Goal: Task Accomplishment & Management: Manage account settings

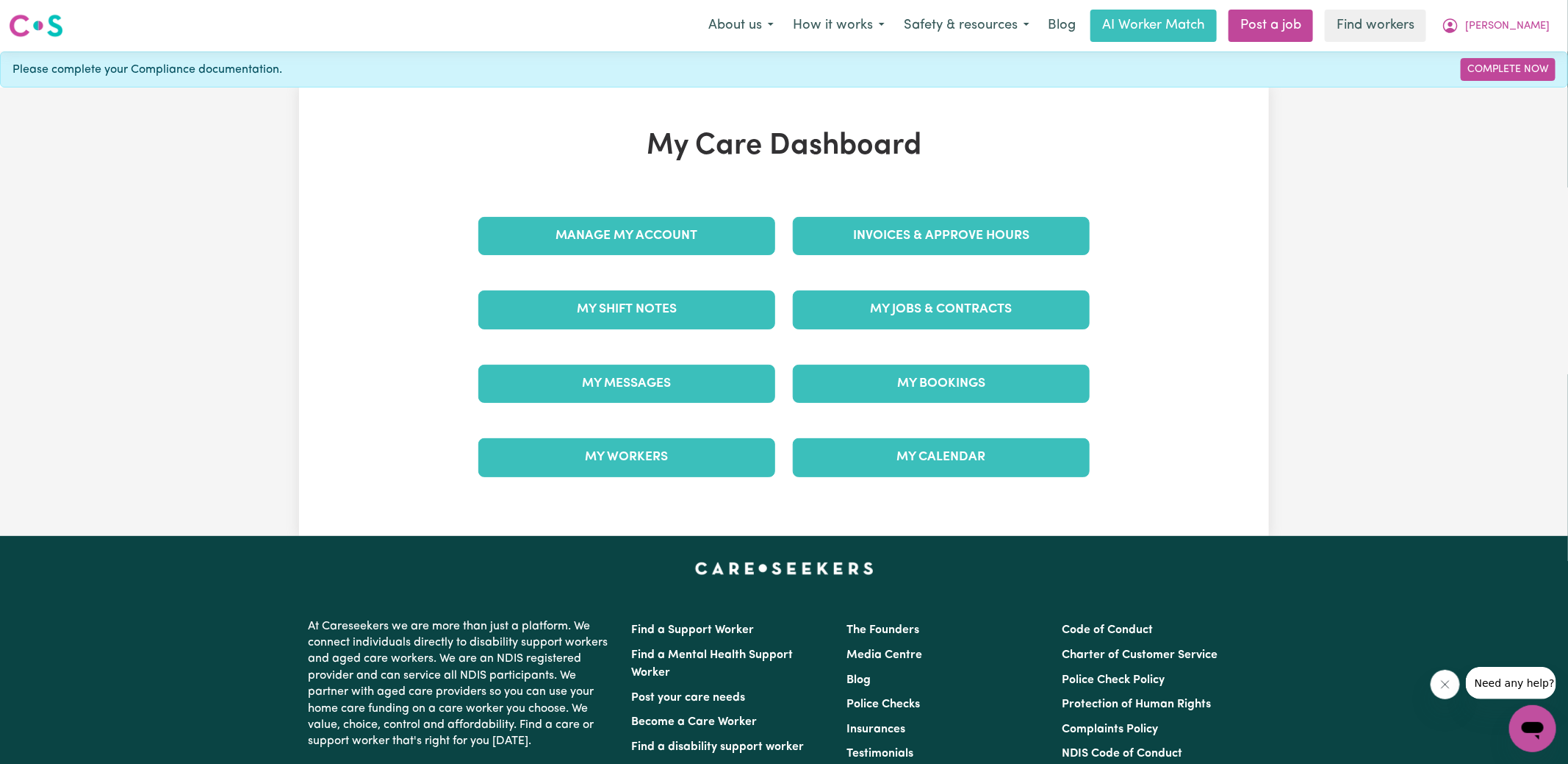
click at [860, 191] on div "My Care Dashboard Manage My Account Invoices & Approve Hours My Shift Notes My …" at bounding box center [784, 311] width 646 height 366
click at [845, 240] on link "Invoices & Approve Hours" at bounding box center [941, 236] width 297 height 38
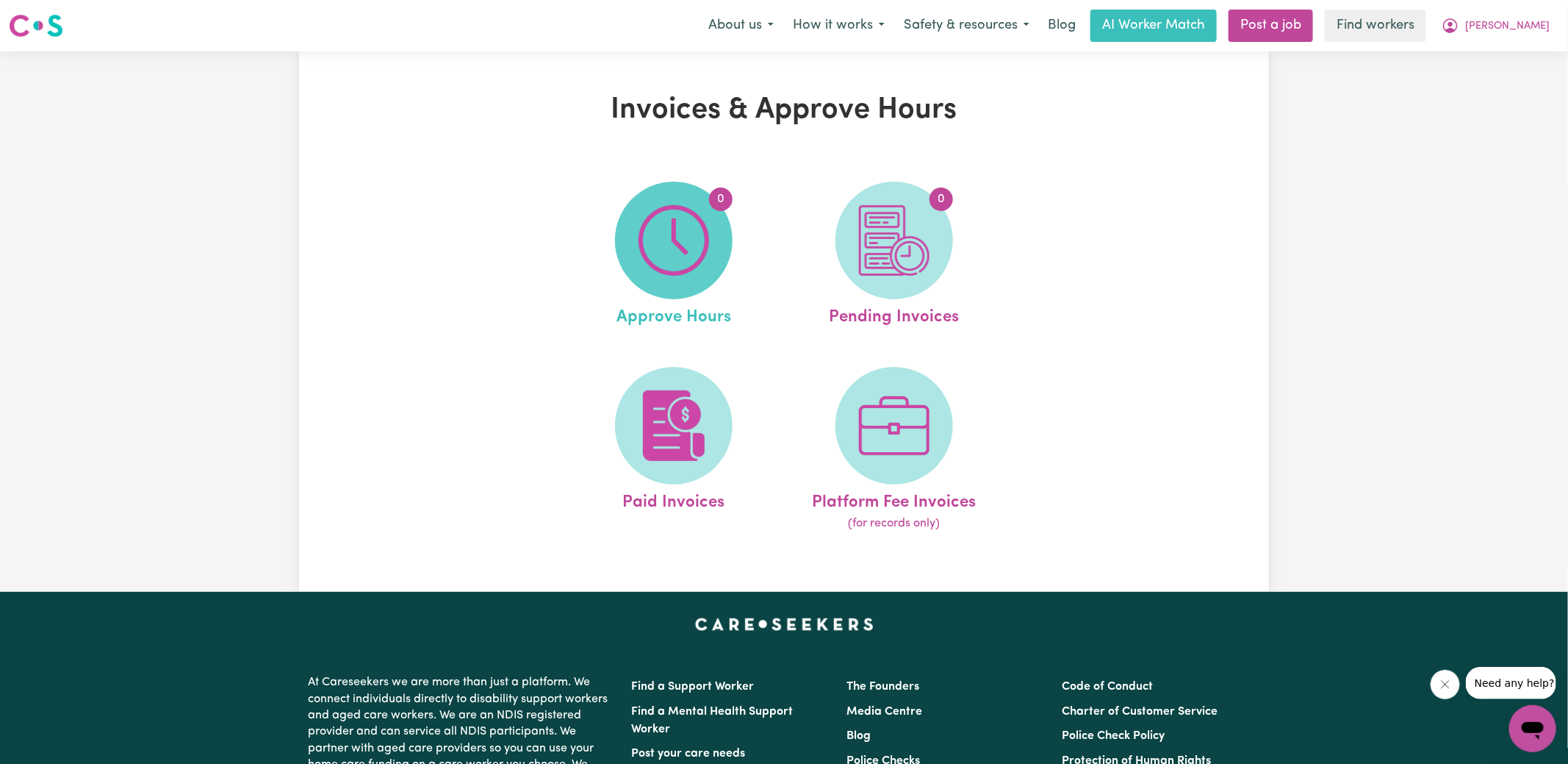
click at [648, 246] on img at bounding box center [673, 240] width 70 height 70
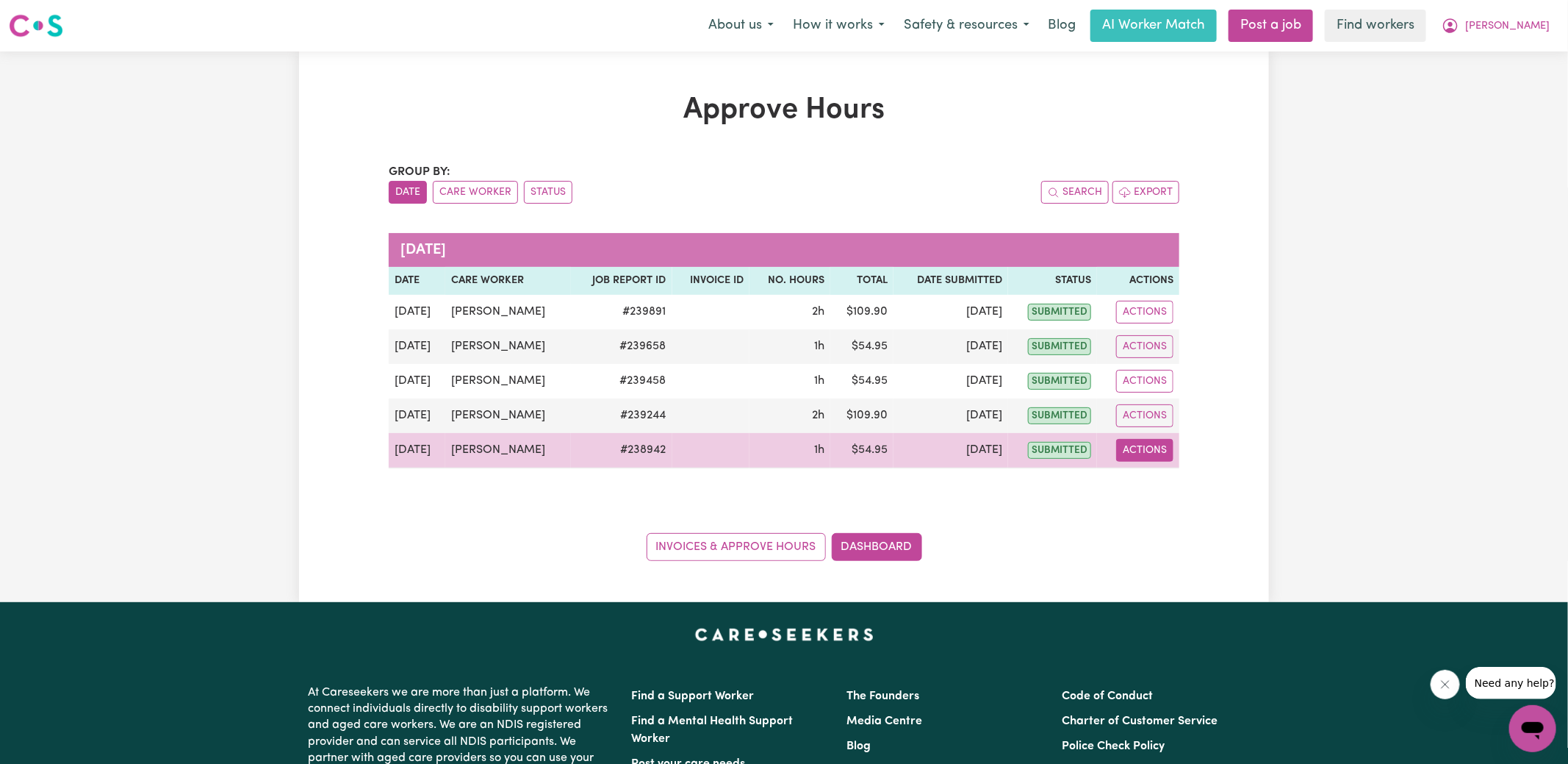
click at [1127, 449] on button "Actions" at bounding box center [1145, 450] width 57 height 23
click at [1154, 491] on link "View Job Report" at bounding box center [1180, 484] width 125 height 30
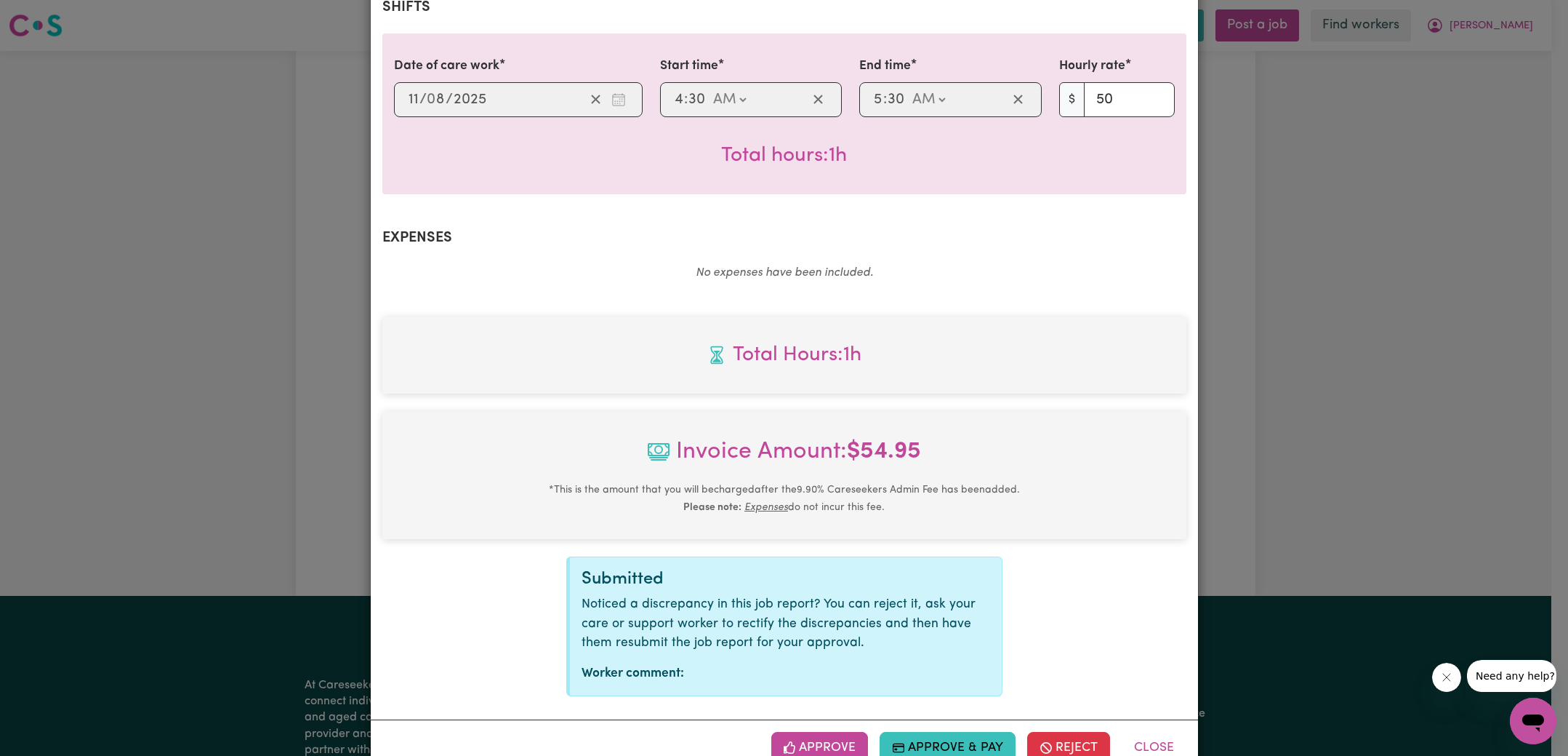
scroll to position [383, 0]
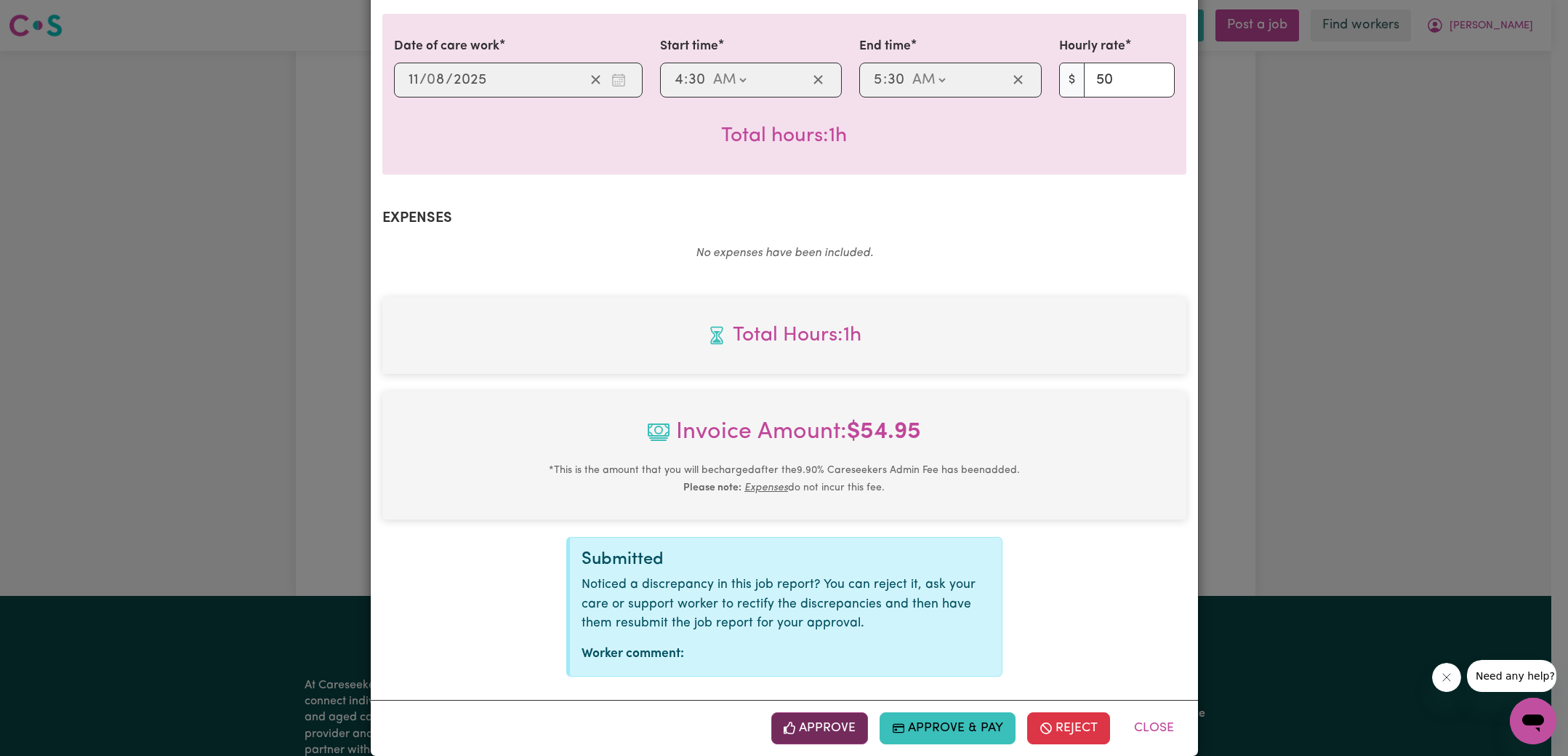
click at [850, 712] on button "Approve" at bounding box center [820, 728] width 98 height 32
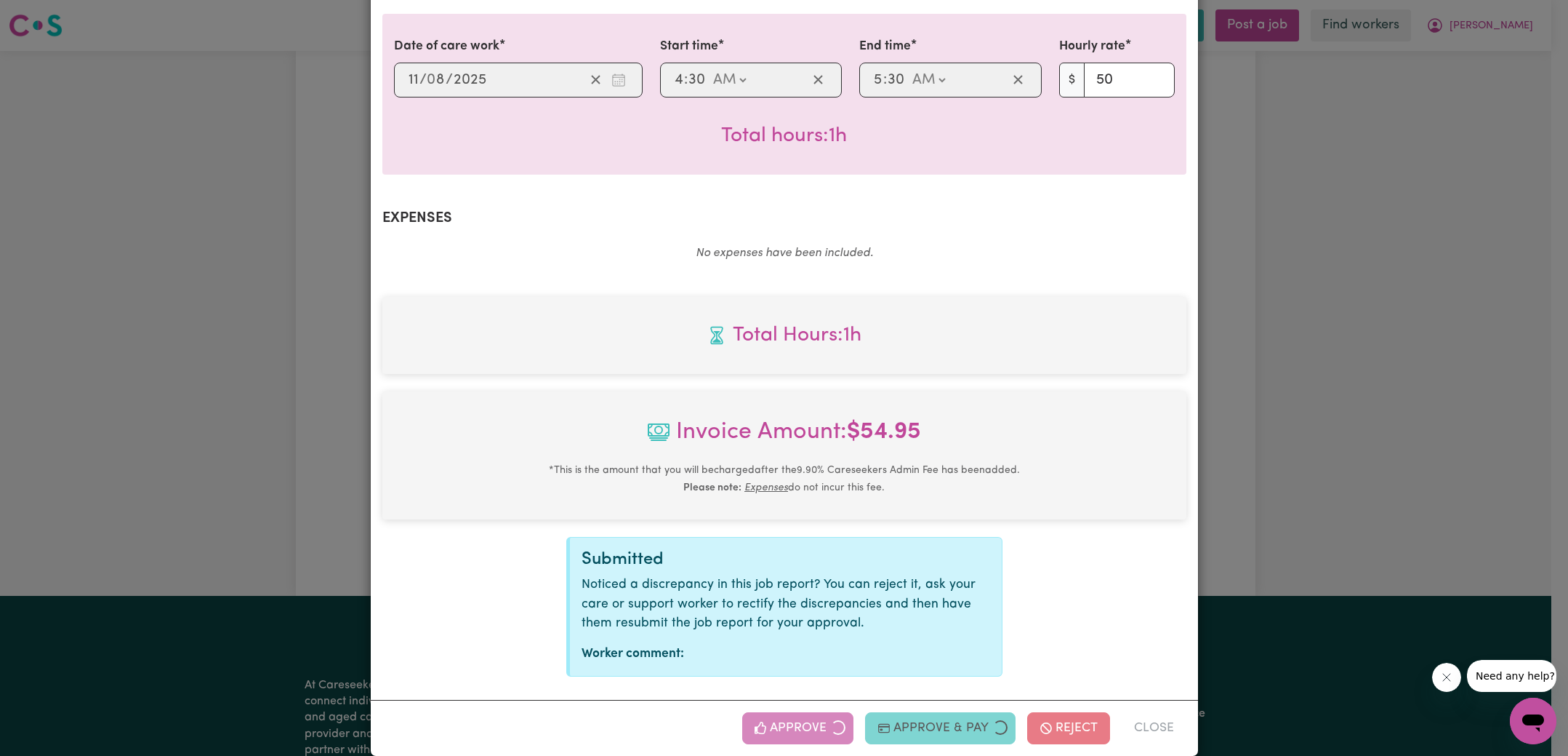
click at [1259, 438] on div "Job Report # 238942 - [PERSON_NAME] Summary Job report # 238942 Client name: [P…" at bounding box center [784, 378] width 1568 height 756
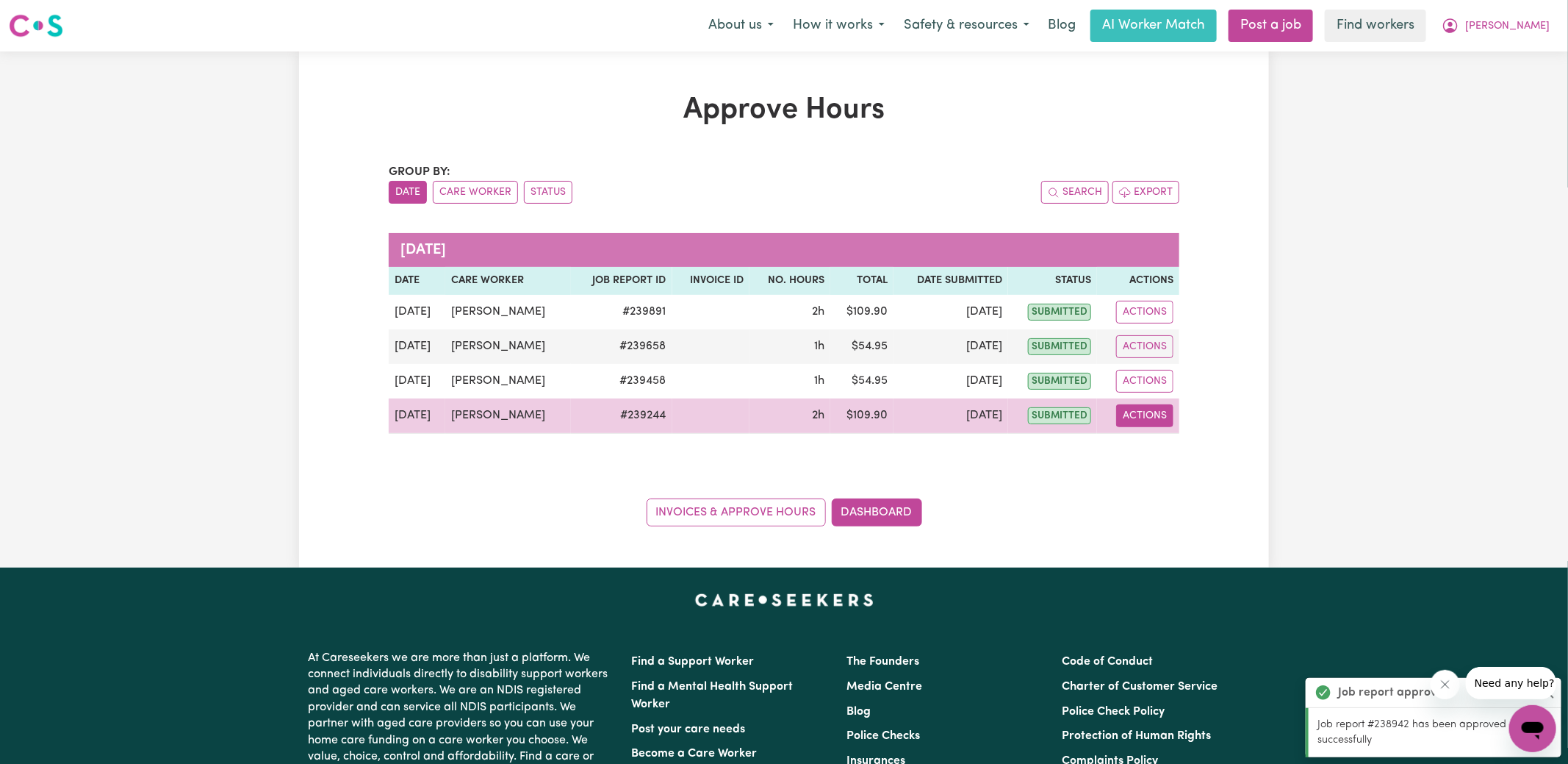
click at [1128, 419] on button "Actions" at bounding box center [1145, 416] width 57 height 23
click at [1159, 451] on link "View Job Report" at bounding box center [1180, 449] width 125 height 30
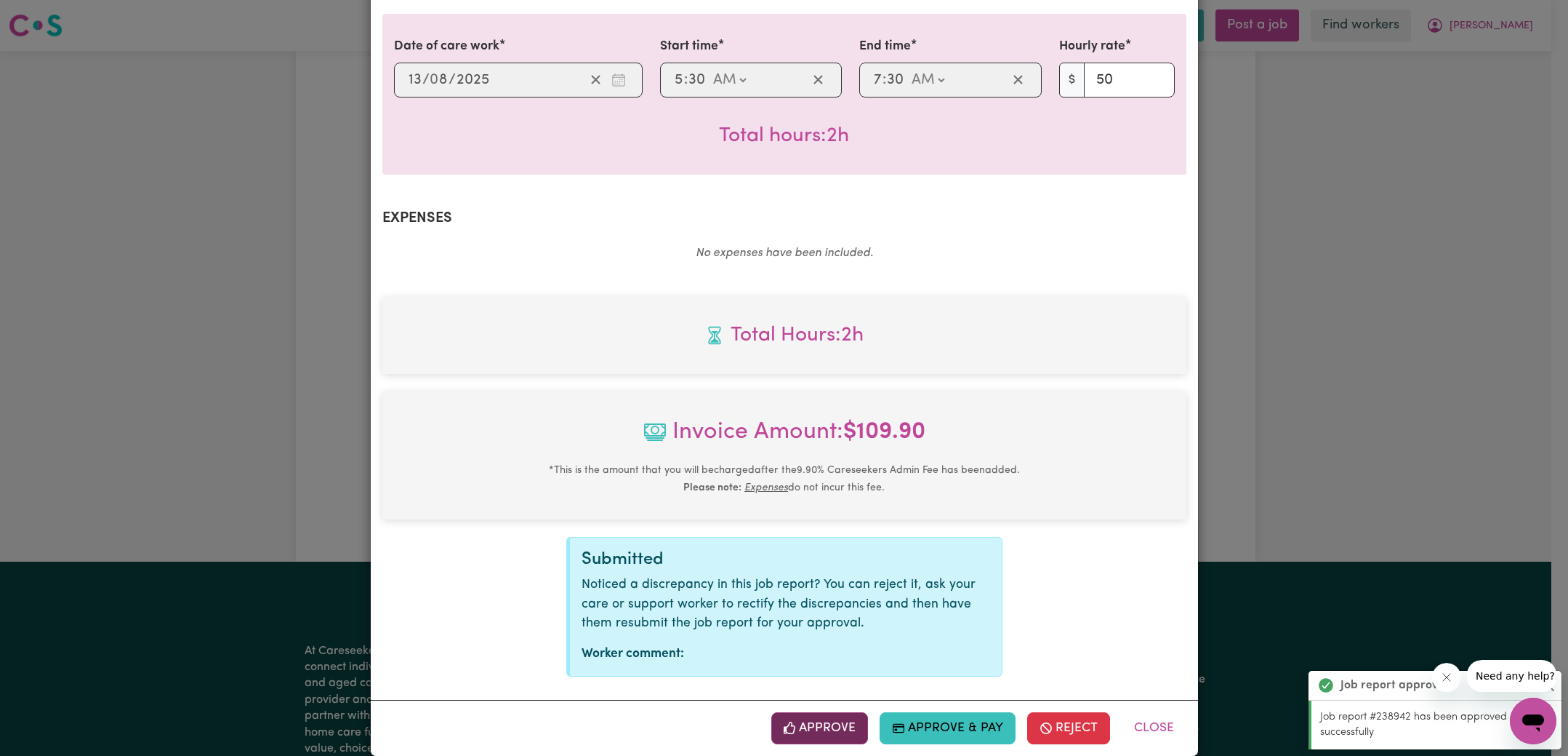
click at [818, 716] on button "Approve" at bounding box center [820, 728] width 98 height 32
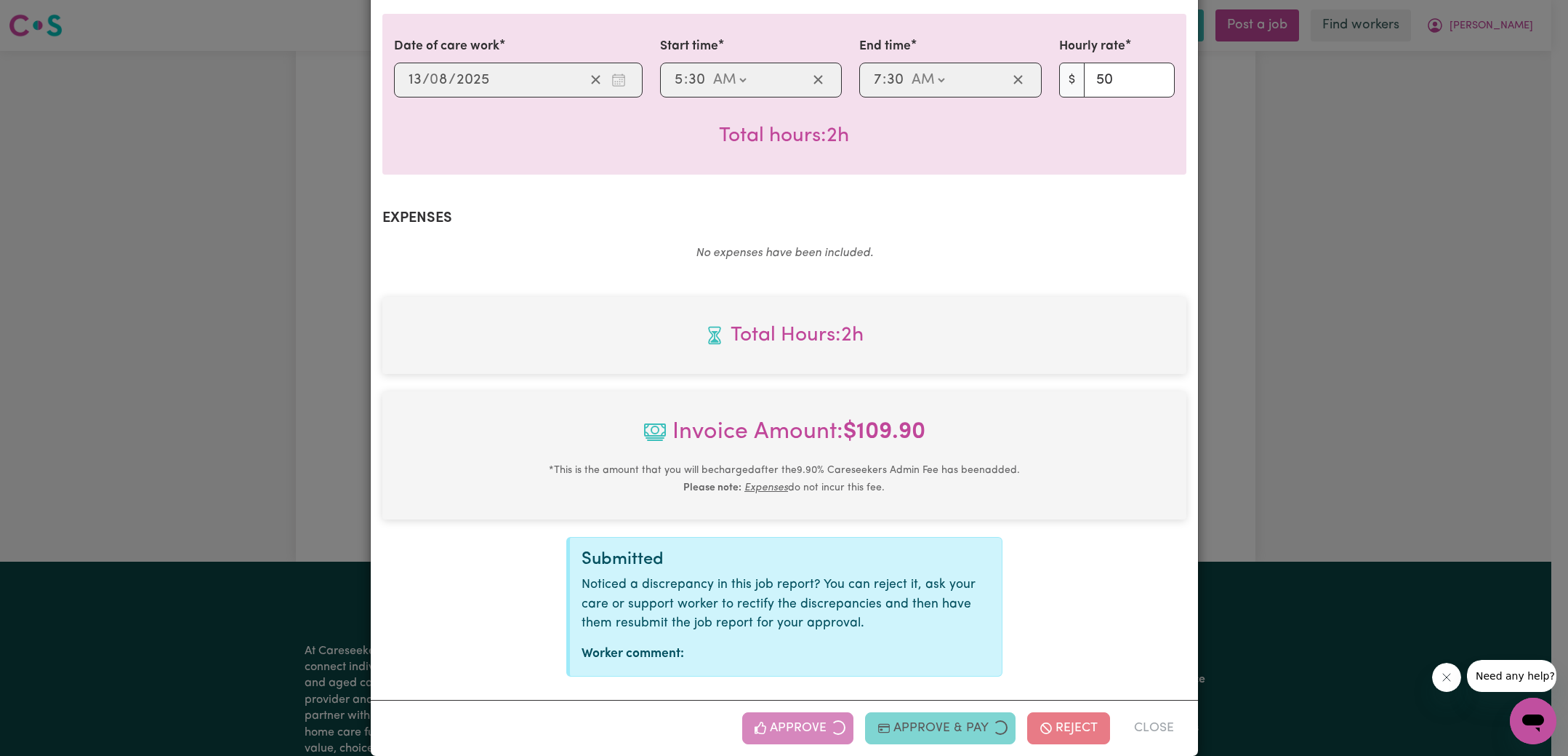
click at [1258, 398] on div "Job Report # 239244 - [PERSON_NAME] Summary Job report # 239244 Client name: [P…" at bounding box center [784, 378] width 1568 height 756
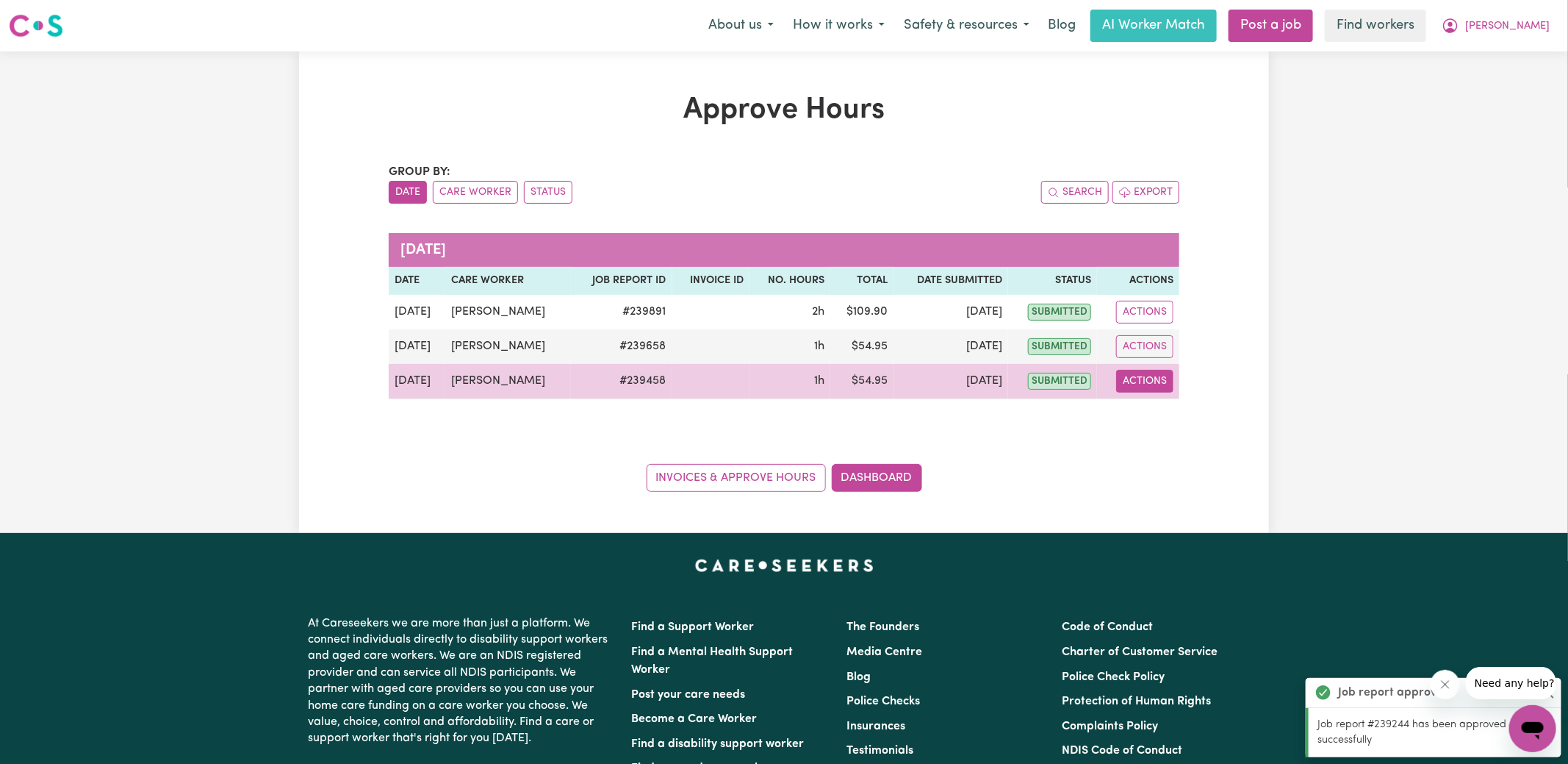
click at [1162, 377] on button "Actions" at bounding box center [1145, 381] width 57 height 23
click at [1185, 415] on link "View Job Report" at bounding box center [1180, 415] width 125 height 30
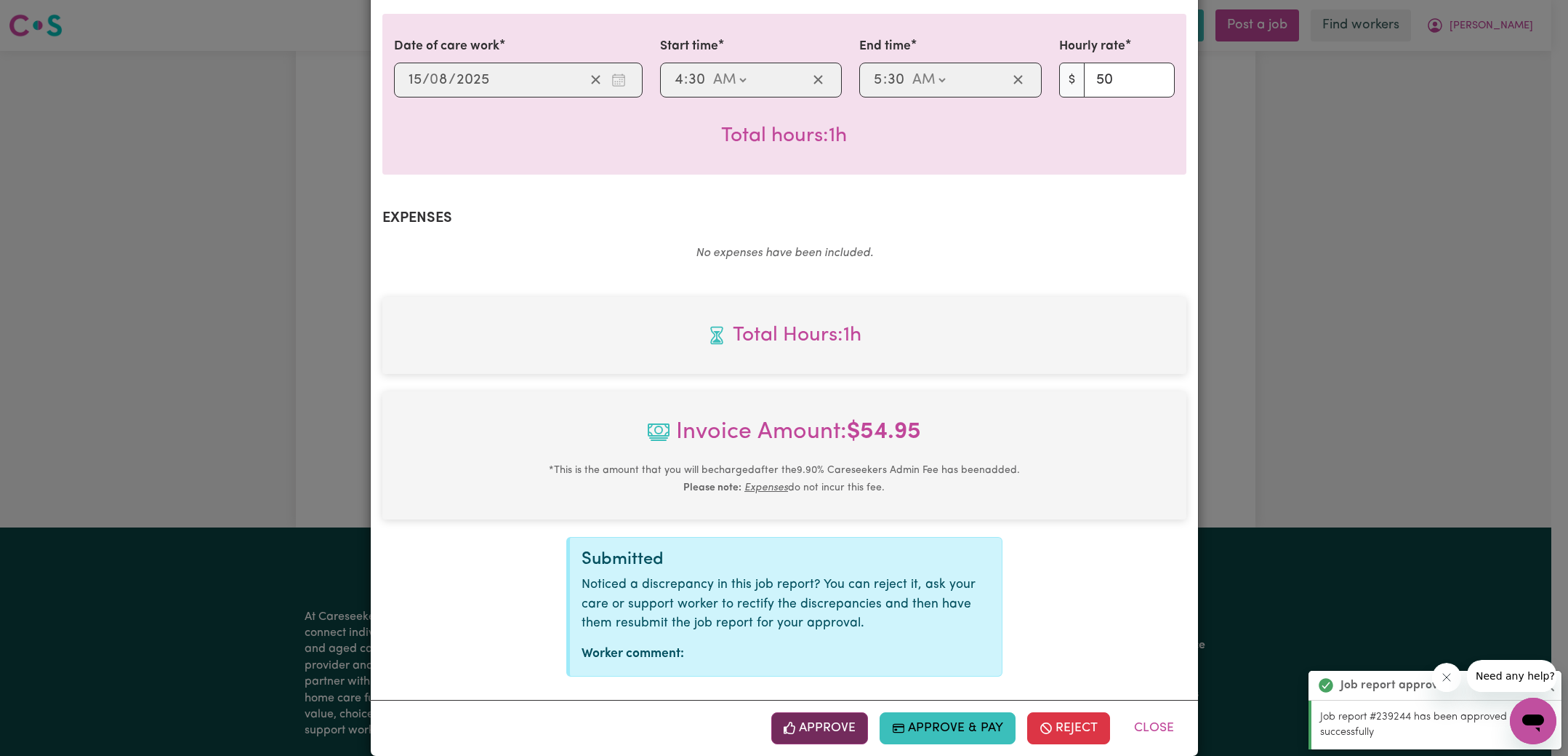
click at [821, 714] on button "Approve" at bounding box center [820, 728] width 98 height 32
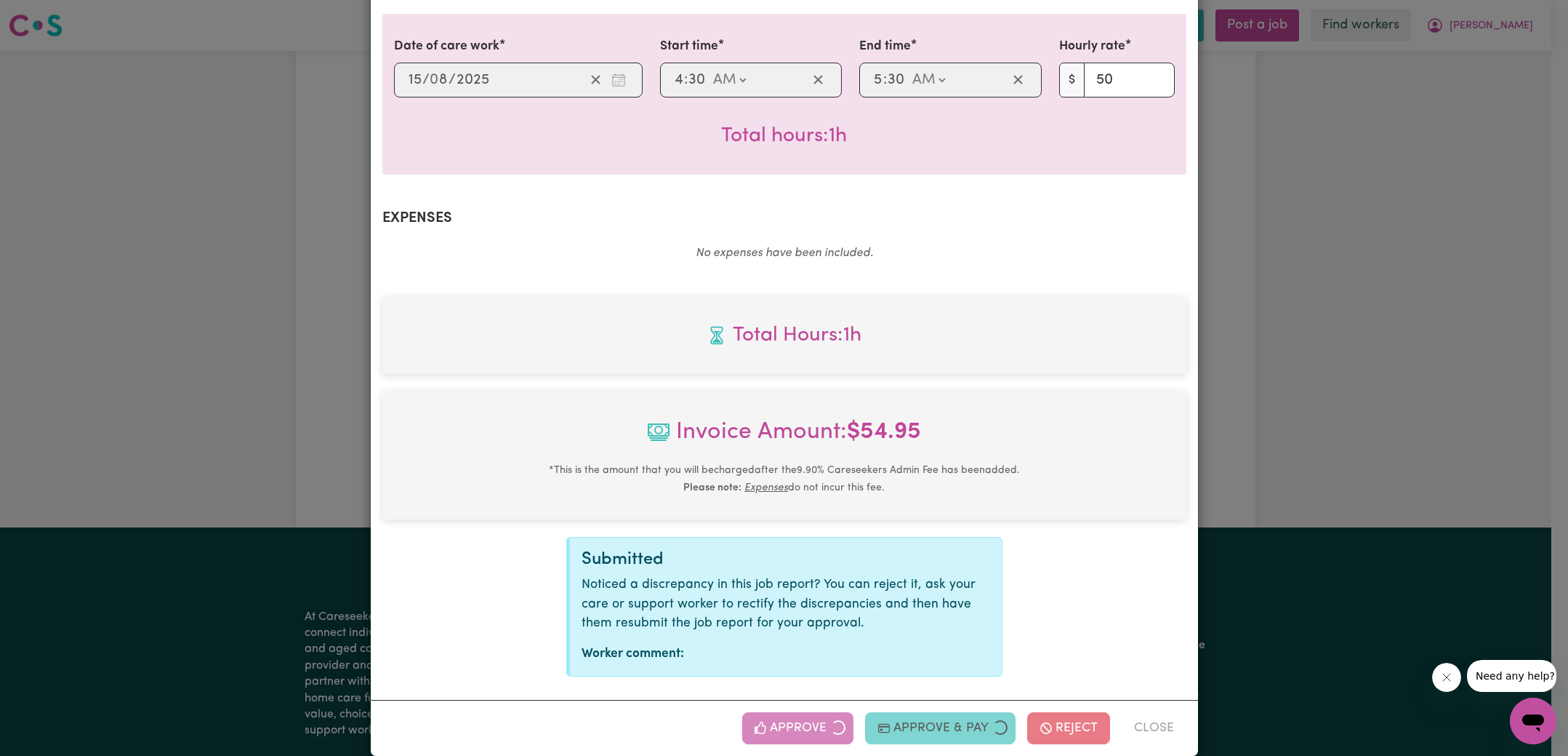
click at [1369, 445] on div "Job Report # 239458 - [PERSON_NAME] Summary Job report # 239458 Client name: [P…" at bounding box center [784, 378] width 1568 height 756
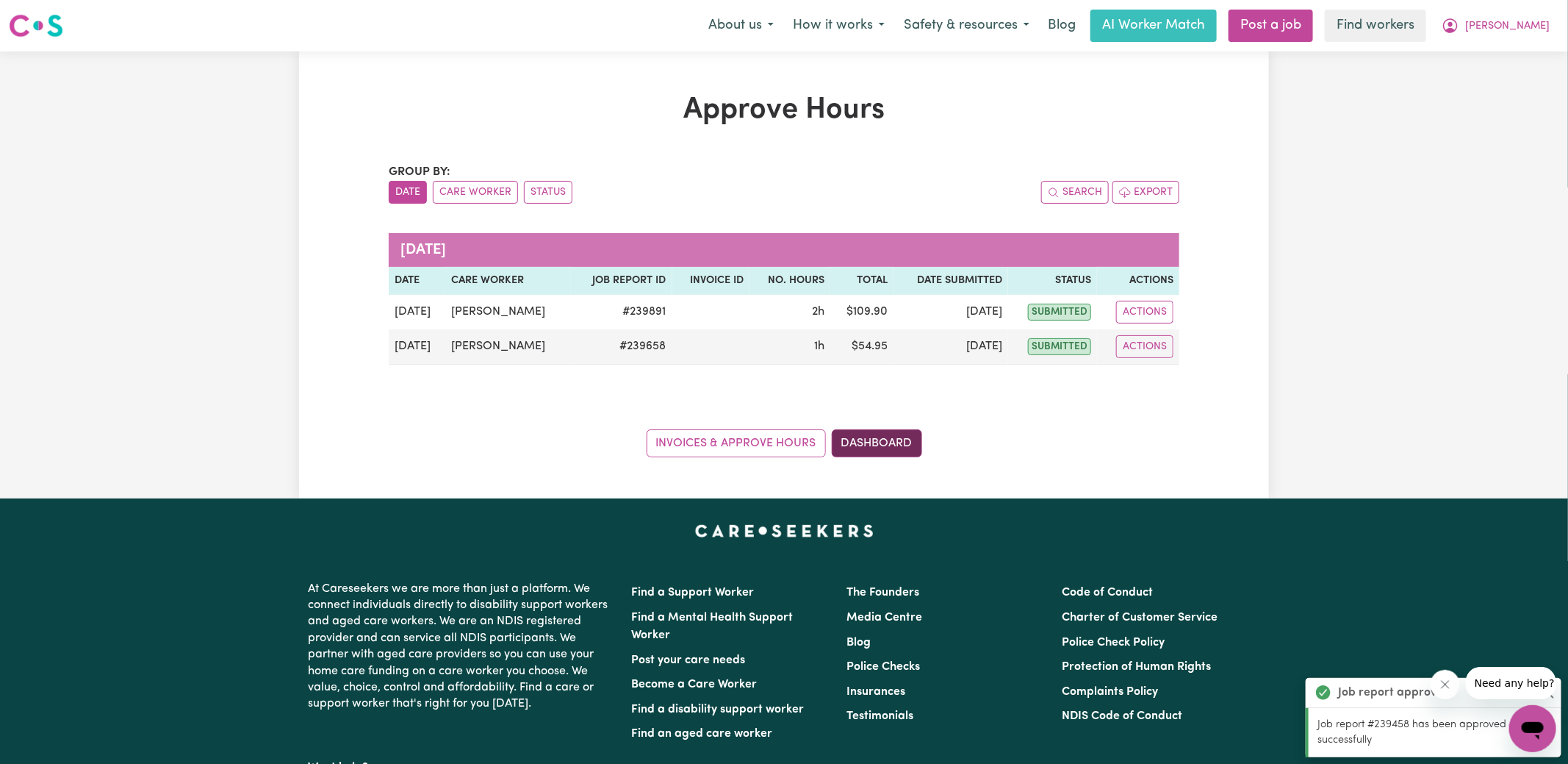
click at [878, 451] on link "Dashboard" at bounding box center [877, 443] width 91 height 28
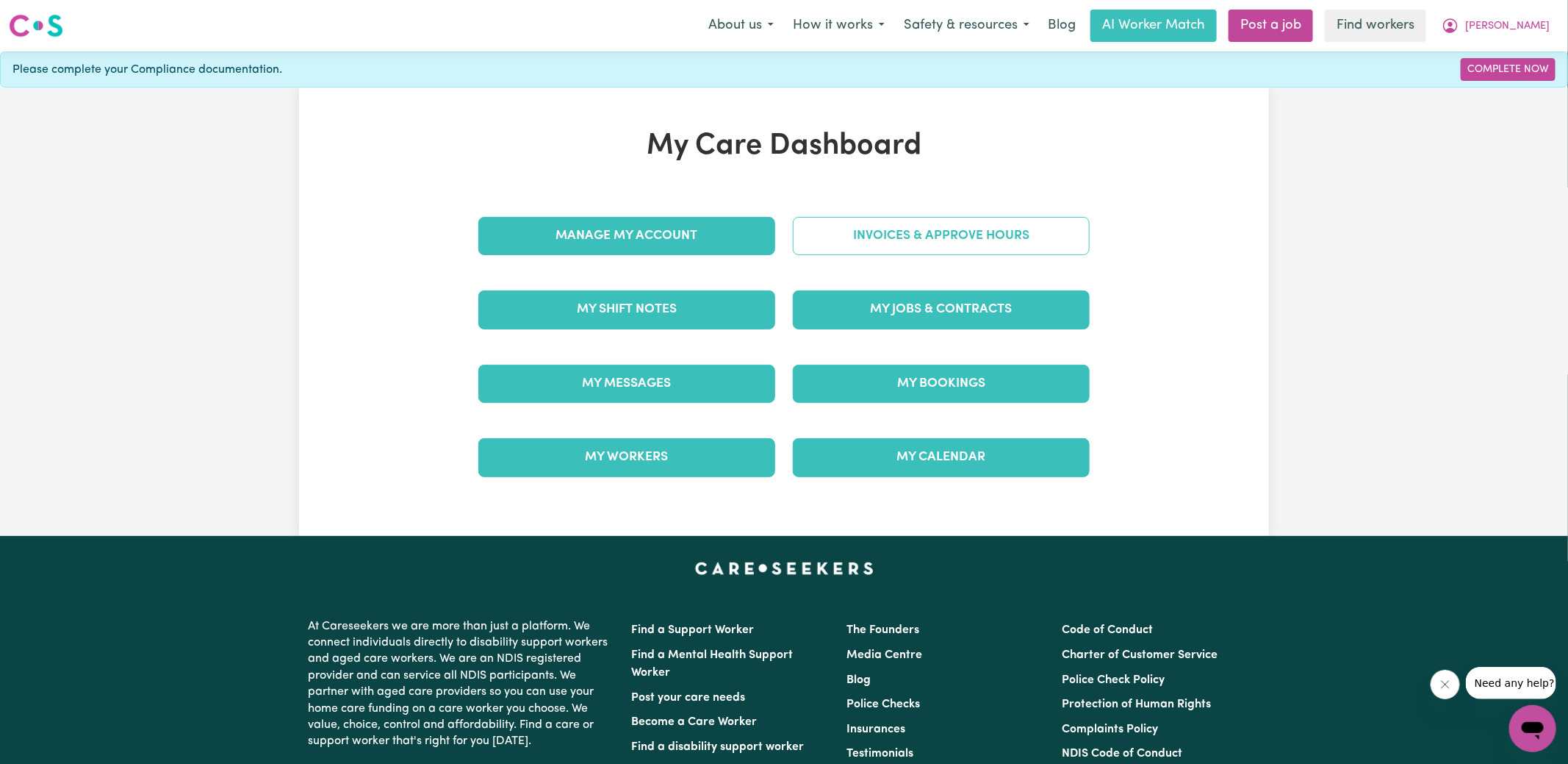
click at [902, 242] on link "Invoices & Approve Hours" at bounding box center [941, 236] width 297 height 38
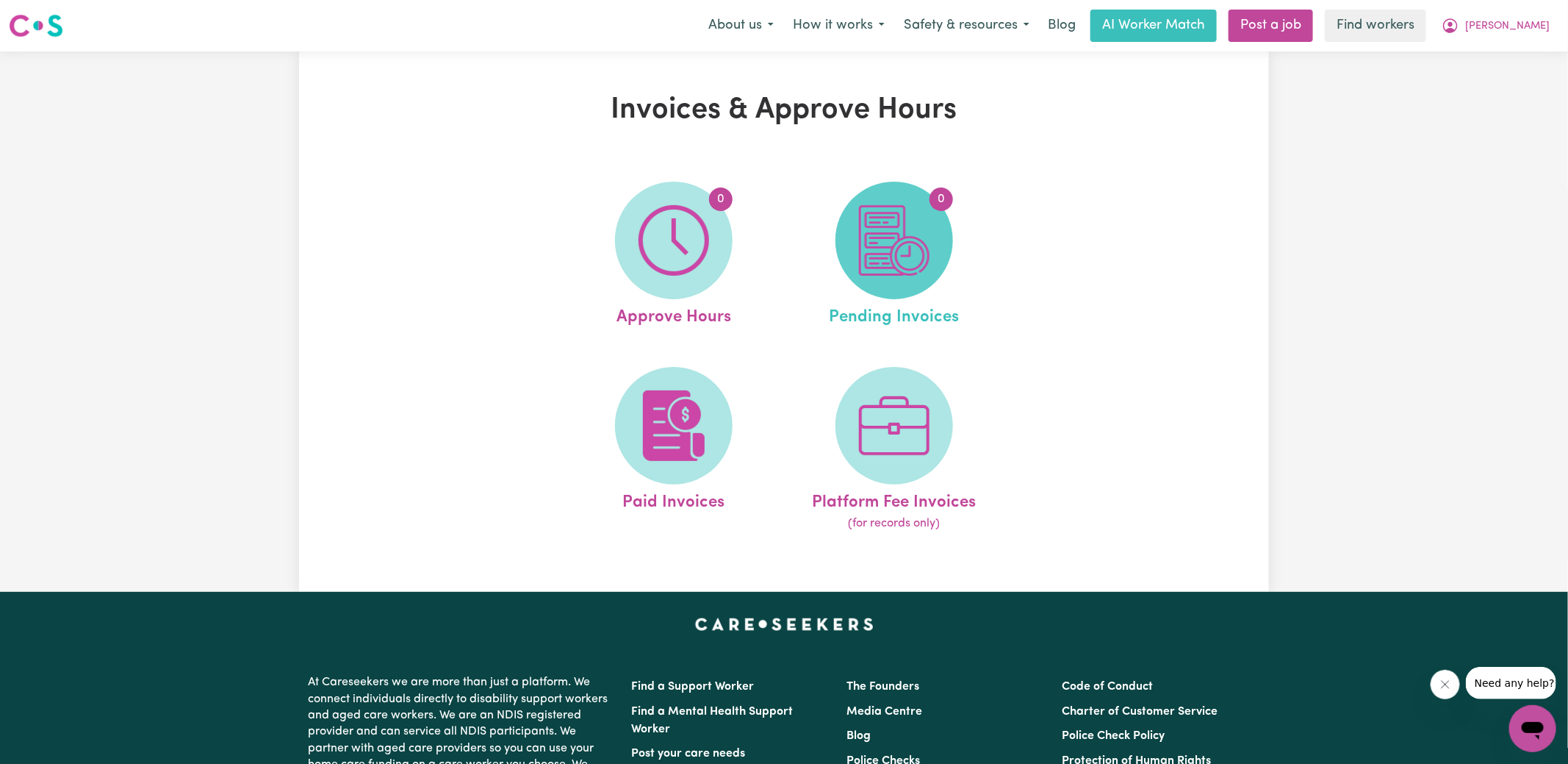
click at [919, 266] on img at bounding box center [894, 240] width 70 height 70
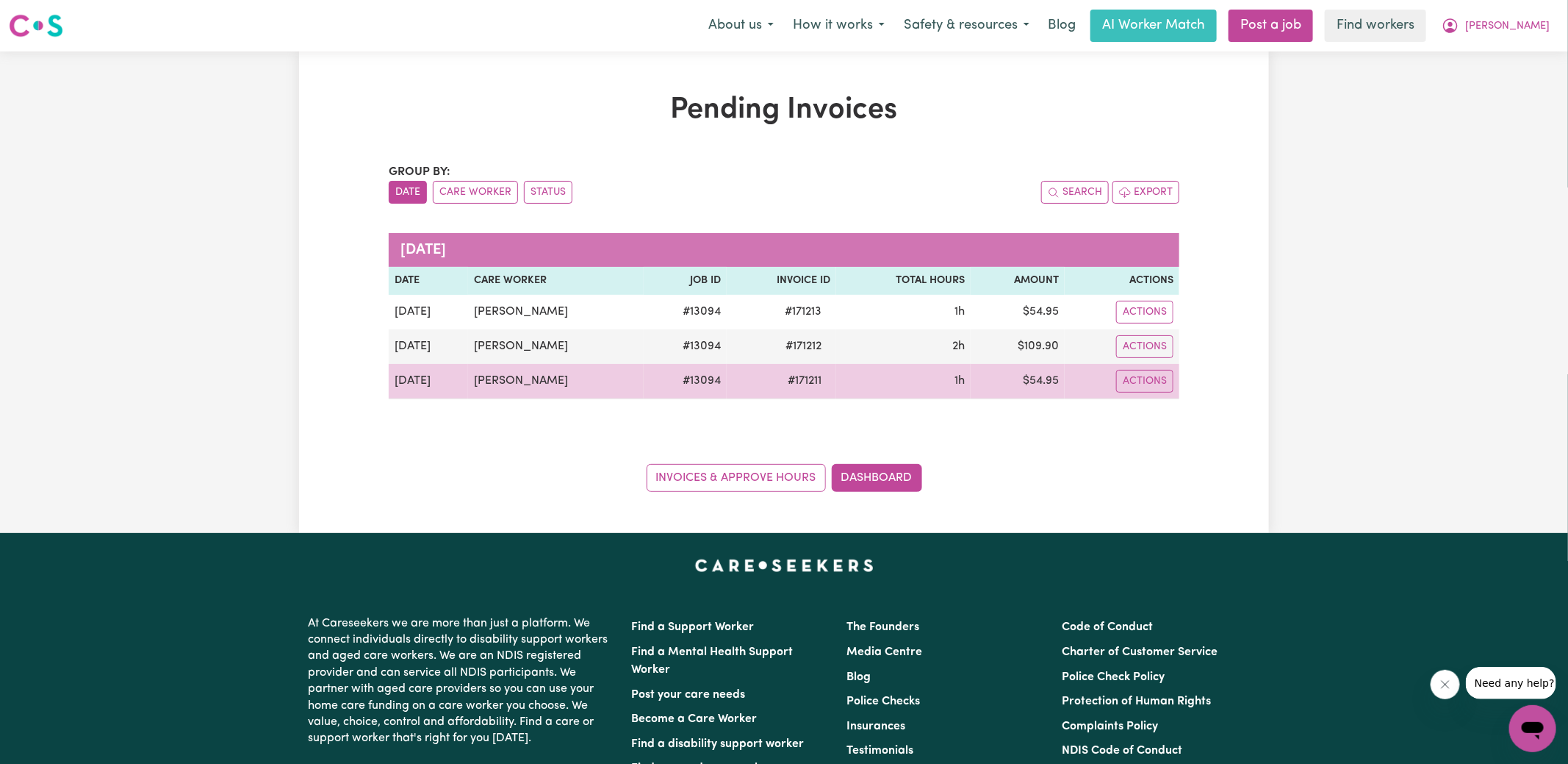
click at [796, 379] on span "# 171211" at bounding box center [804, 381] width 51 height 18
click at [837, 385] on td "1h" at bounding box center [904, 382] width 134 height 36
click at [807, 378] on span "# 171211" at bounding box center [804, 381] width 51 height 18
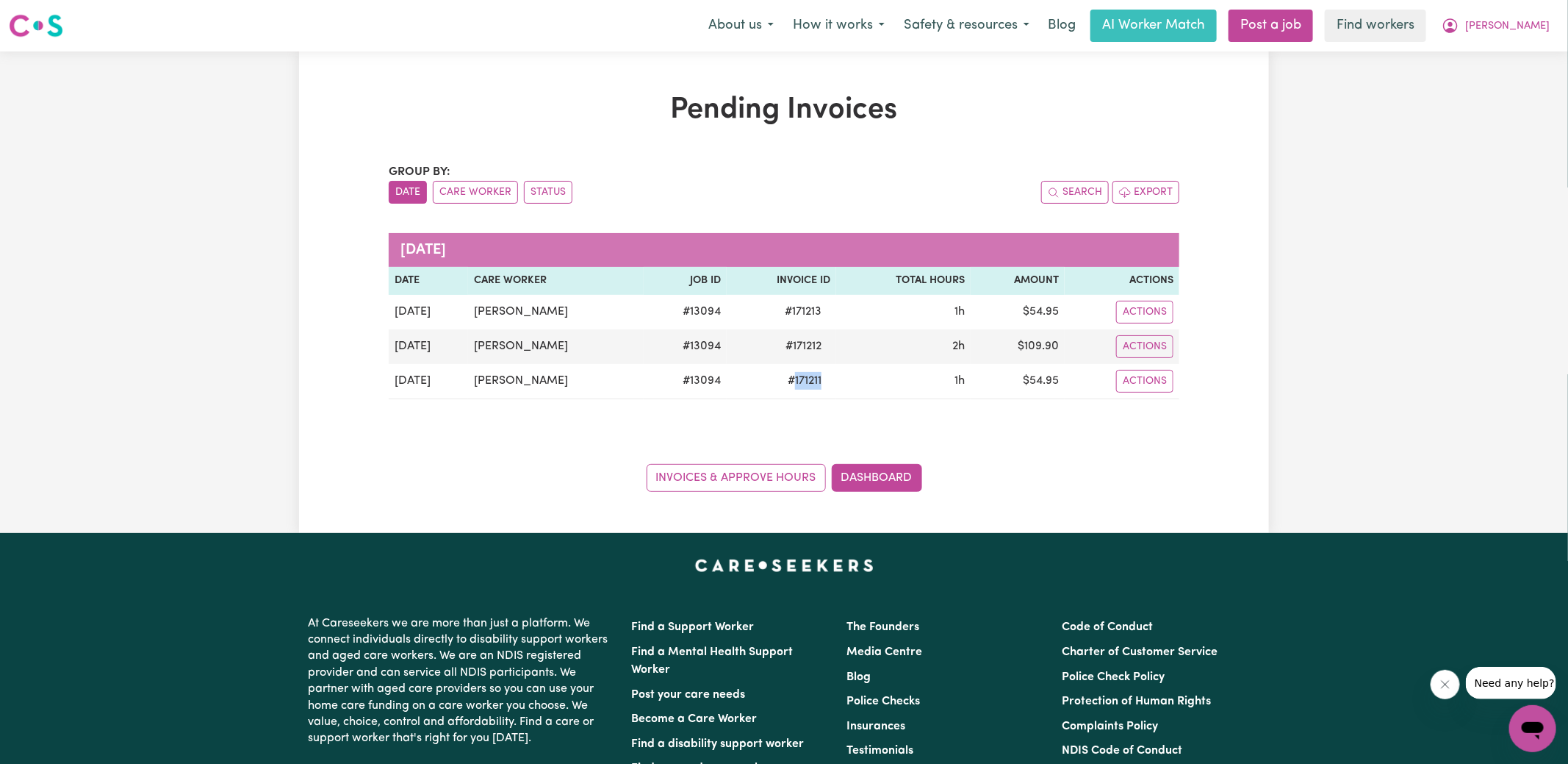
copy span "171211"
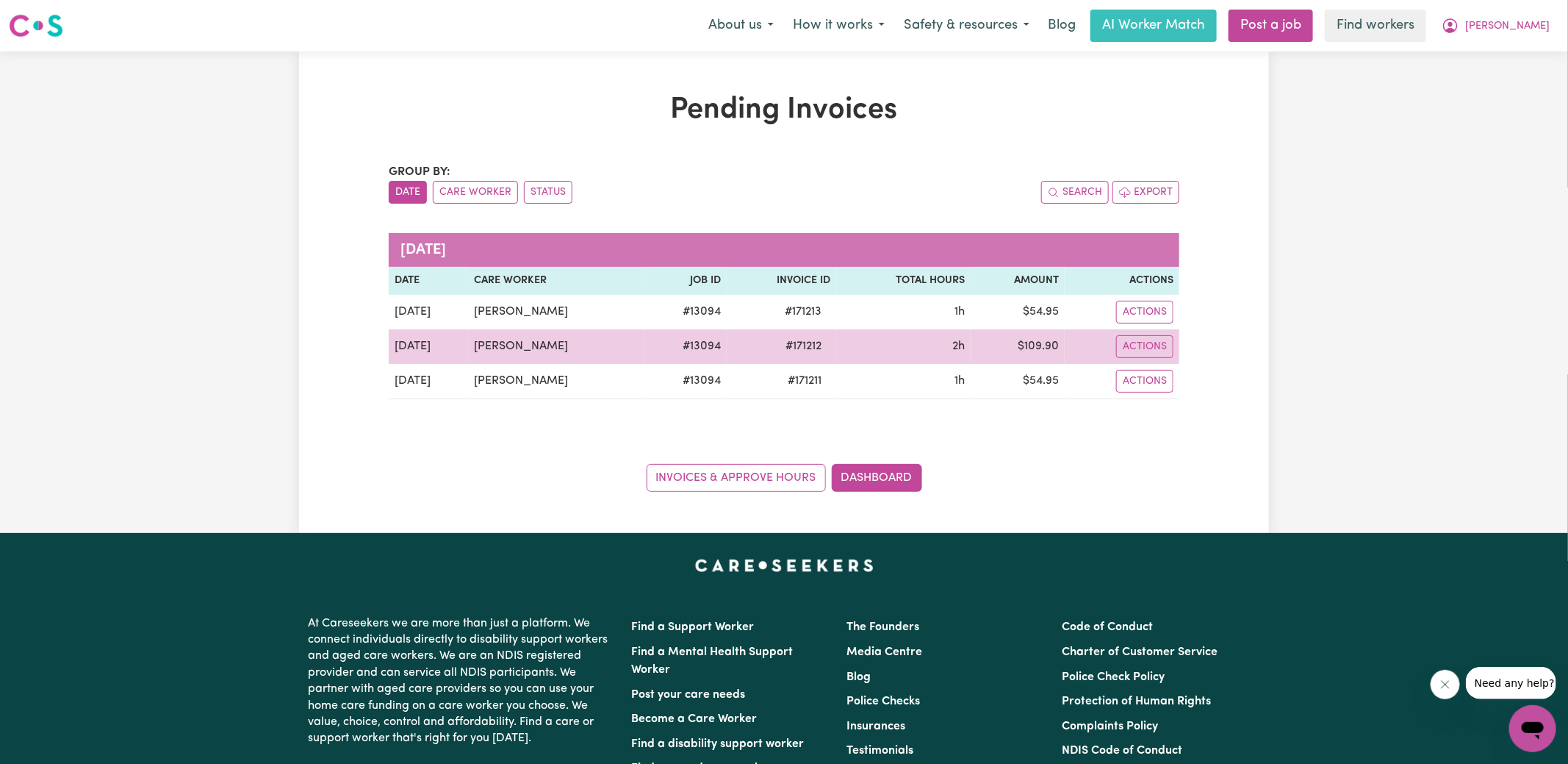
click at [799, 341] on span "# 171212" at bounding box center [803, 346] width 53 height 18
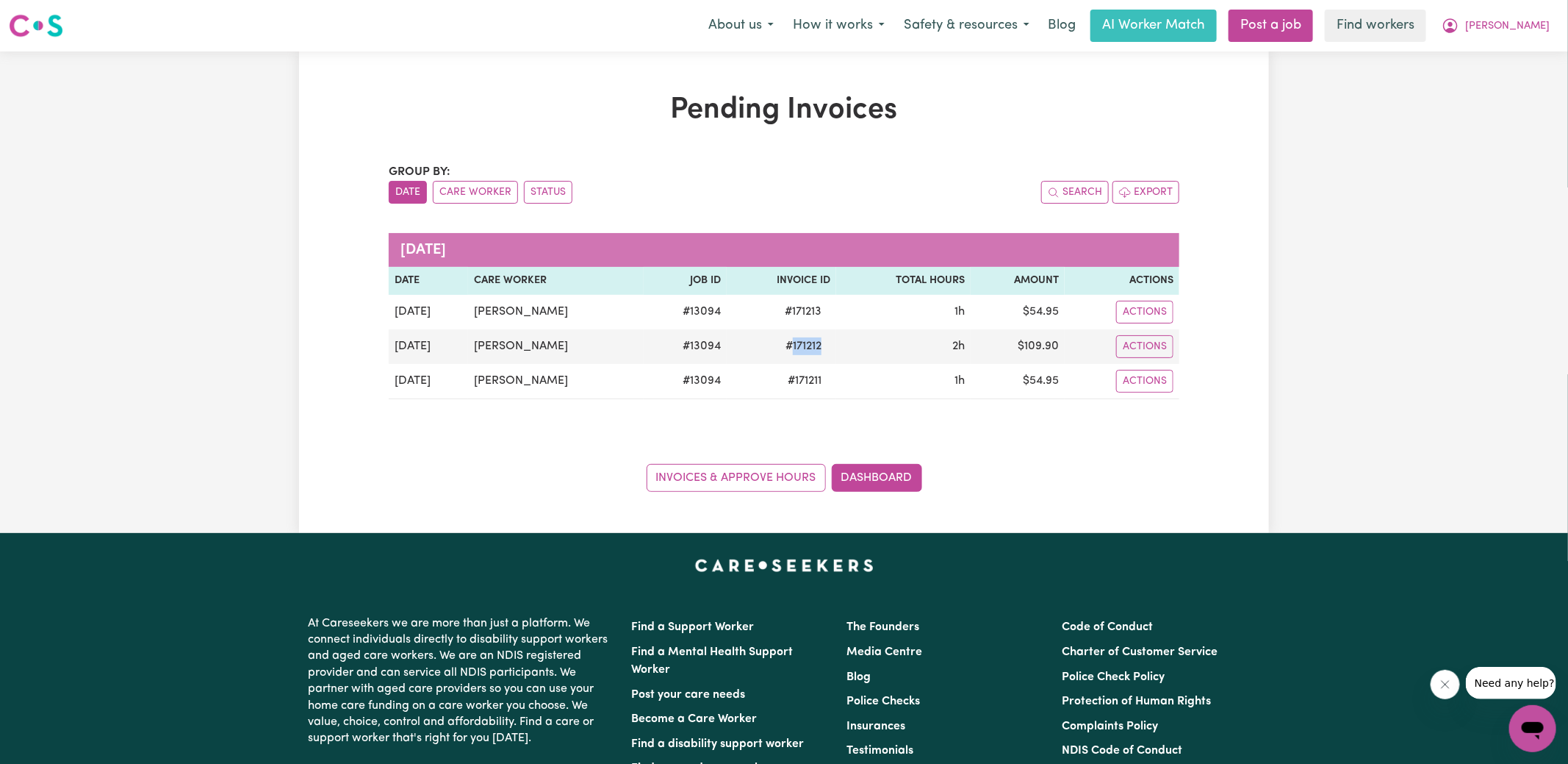
copy span "171212"
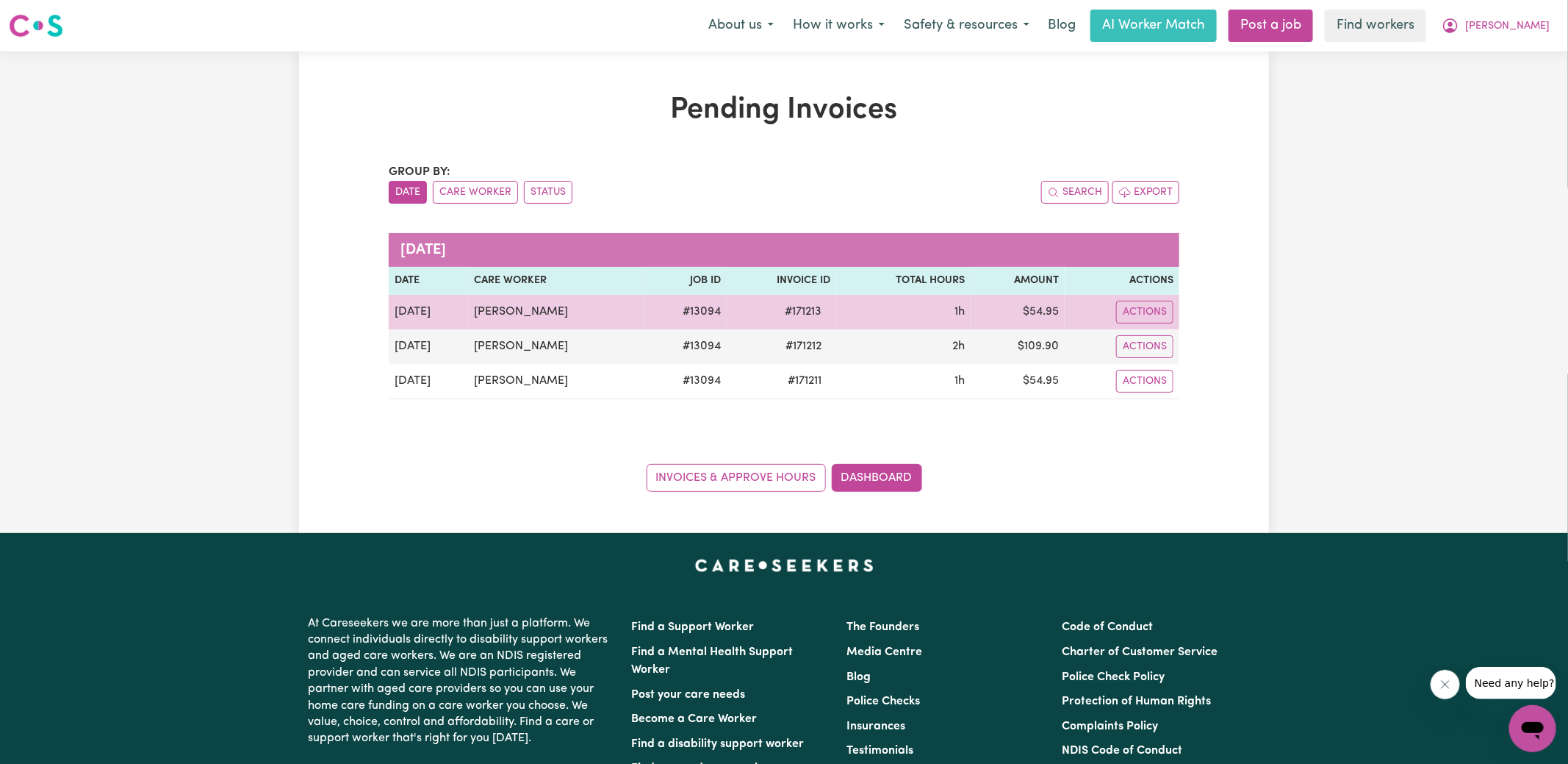
click at [791, 315] on span "# 171213" at bounding box center [802, 312] width 54 height 18
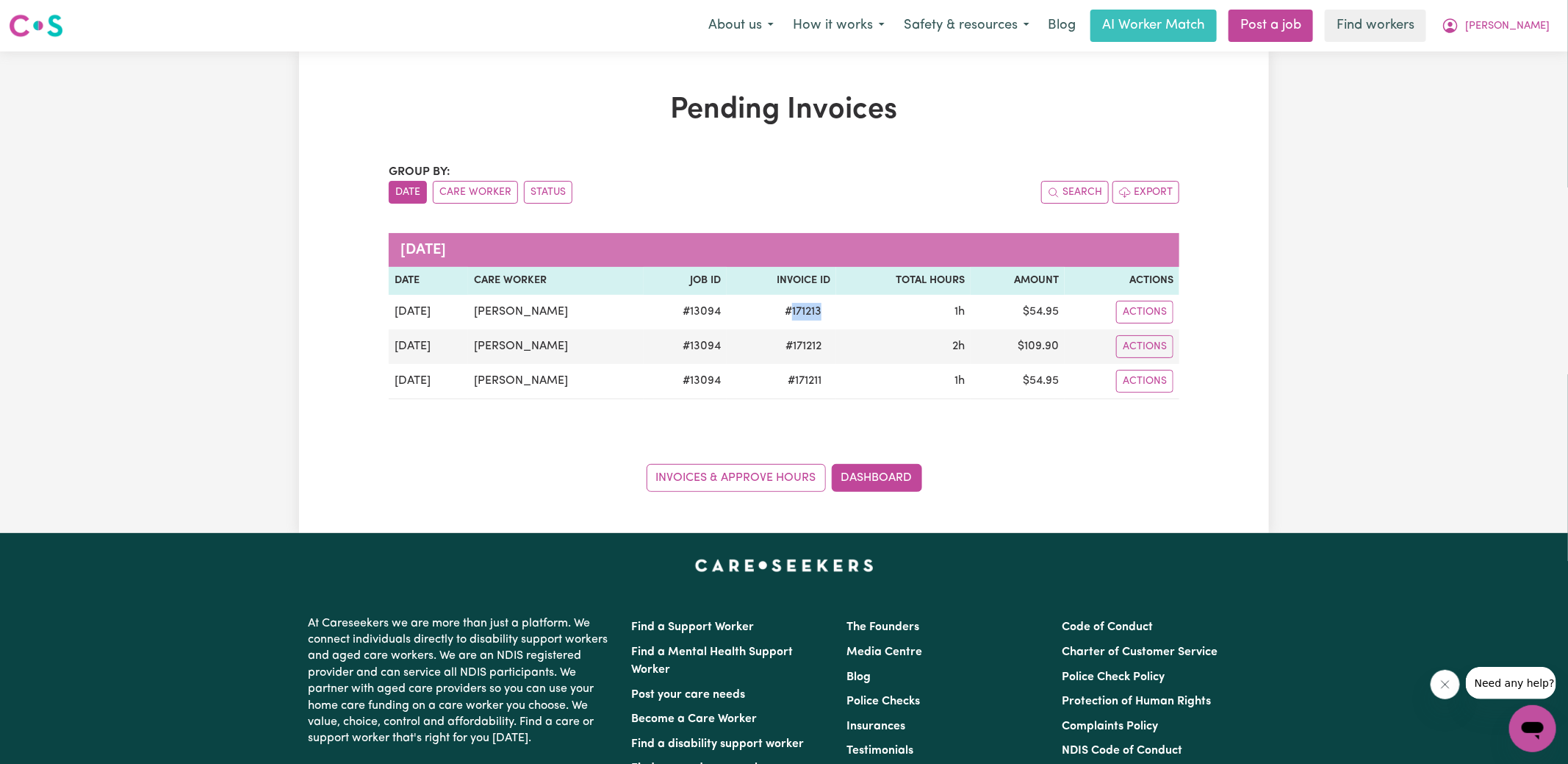
copy span "171213"
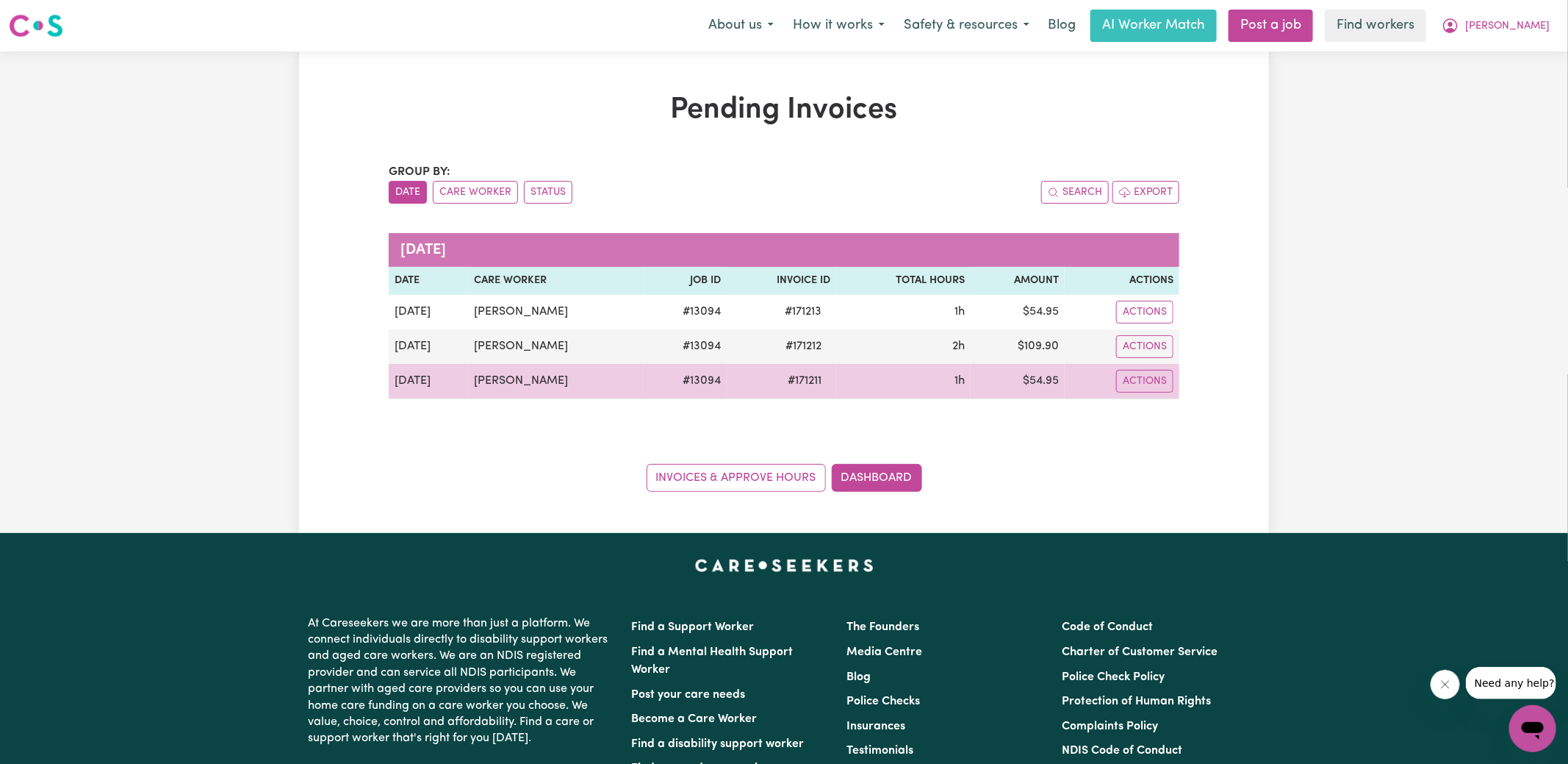
click at [1041, 379] on td "$ 54.95" at bounding box center [1017, 382] width 94 height 36
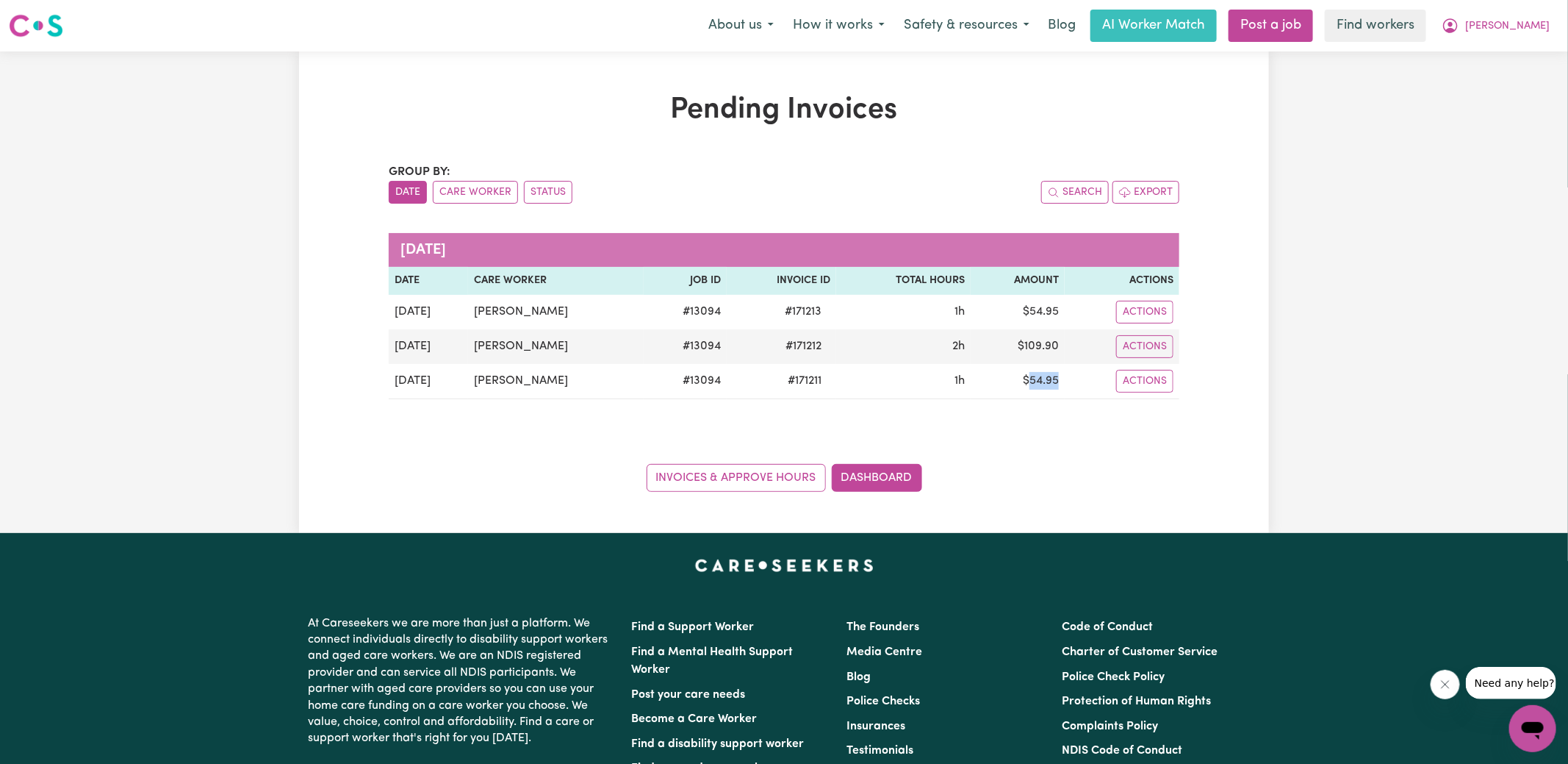
copy td "54.95"
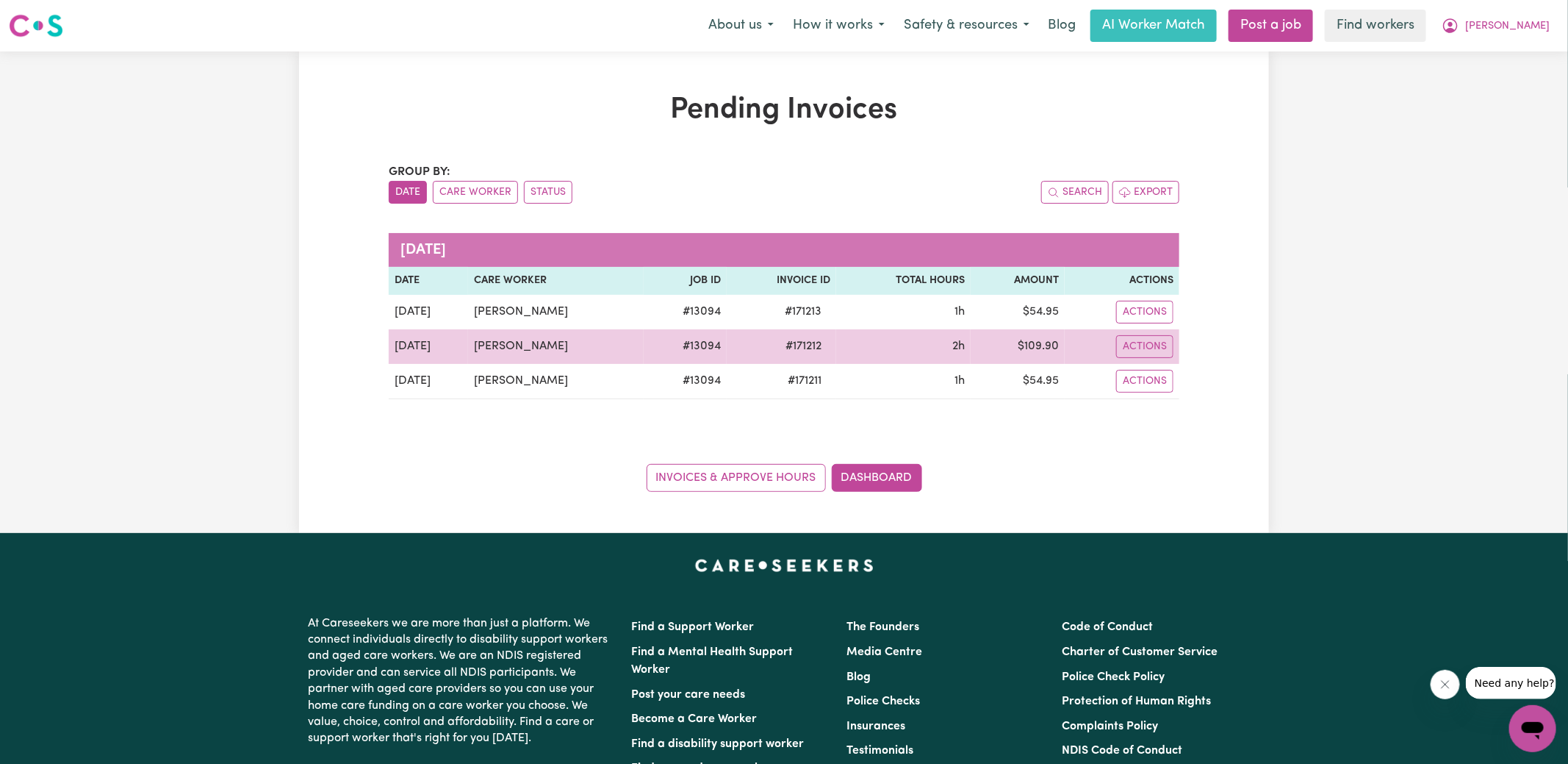
click at [1048, 348] on td "$ 109.90" at bounding box center [1017, 346] width 94 height 35
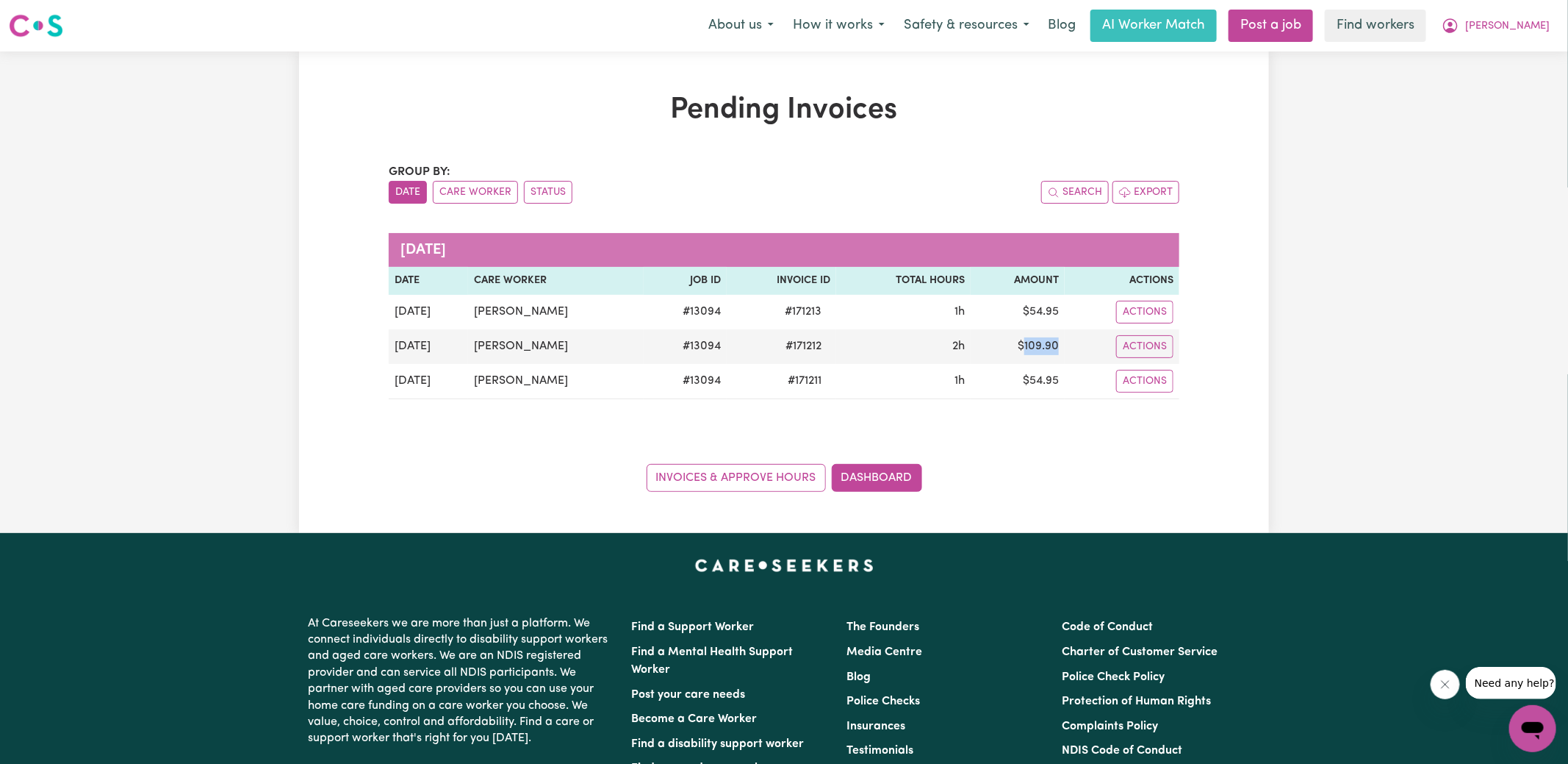
copy td "109.90"
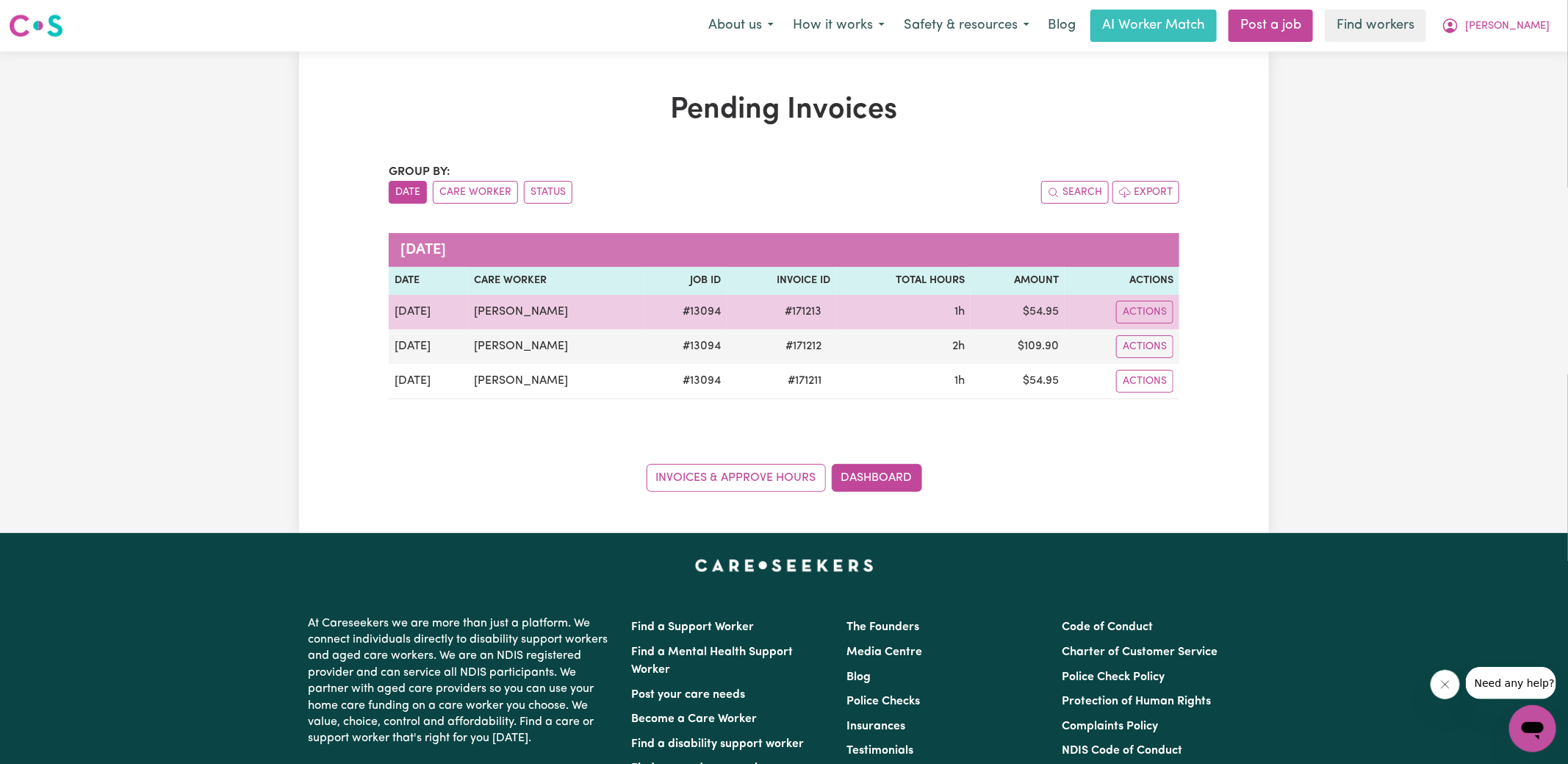
click at [1035, 313] on td "$ 54.95" at bounding box center [1017, 312] width 94 height 35
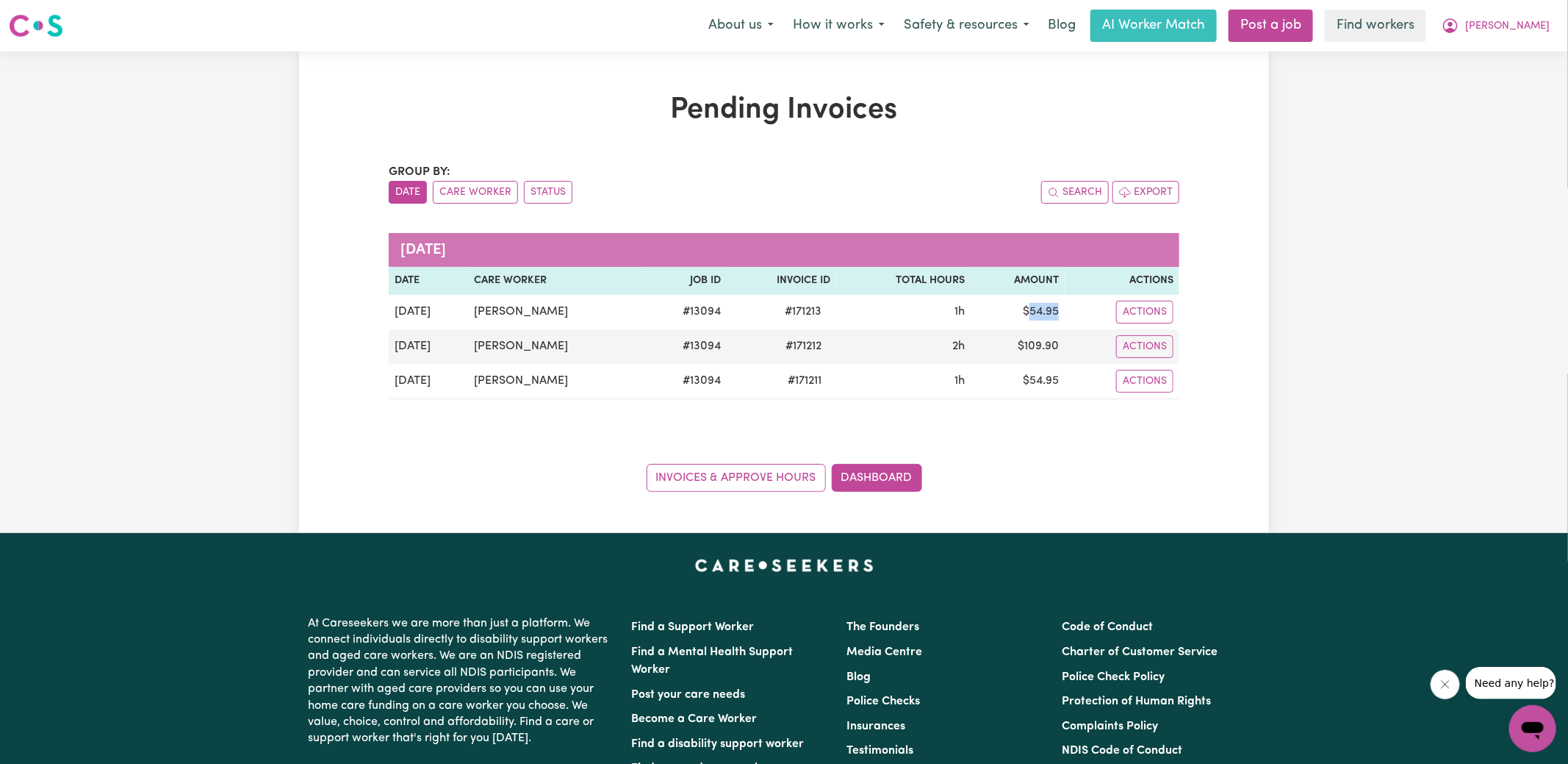
copy td "54.95"
click at [1459, 24] on icon "My Account" at bounding box center [1451, 26] width 18 height 18
click at [1477, 92] on link "Logout" at bounding box center [1501, 84] width 116 height 28
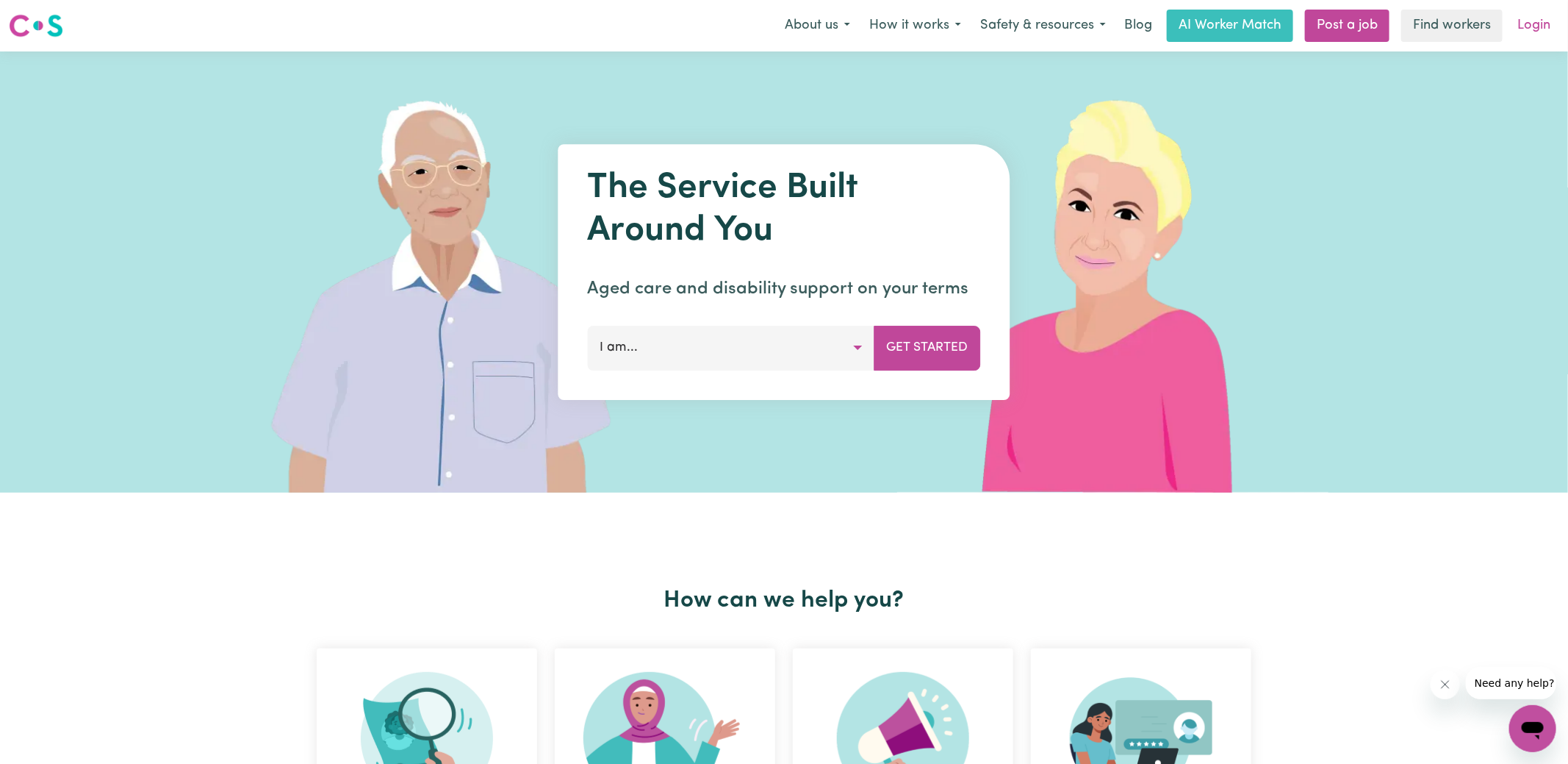
click at [1531, 29] on link "Login" at bounding box center [1533, 26] width 50 height 33
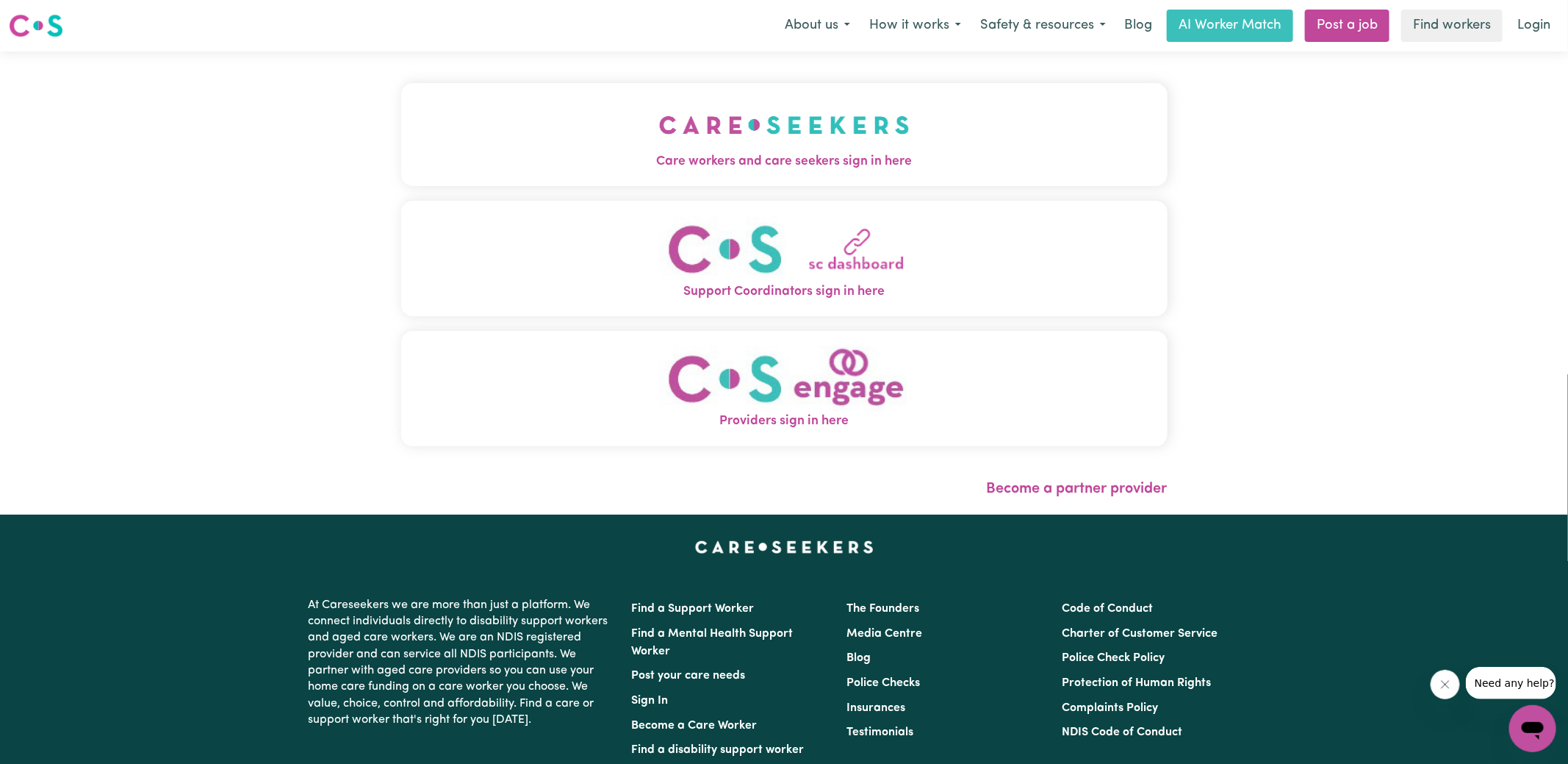
click at [644, 152] on span "Care workers and care seekers sign in here" at bounding box center [784, 161] width 767 height 19
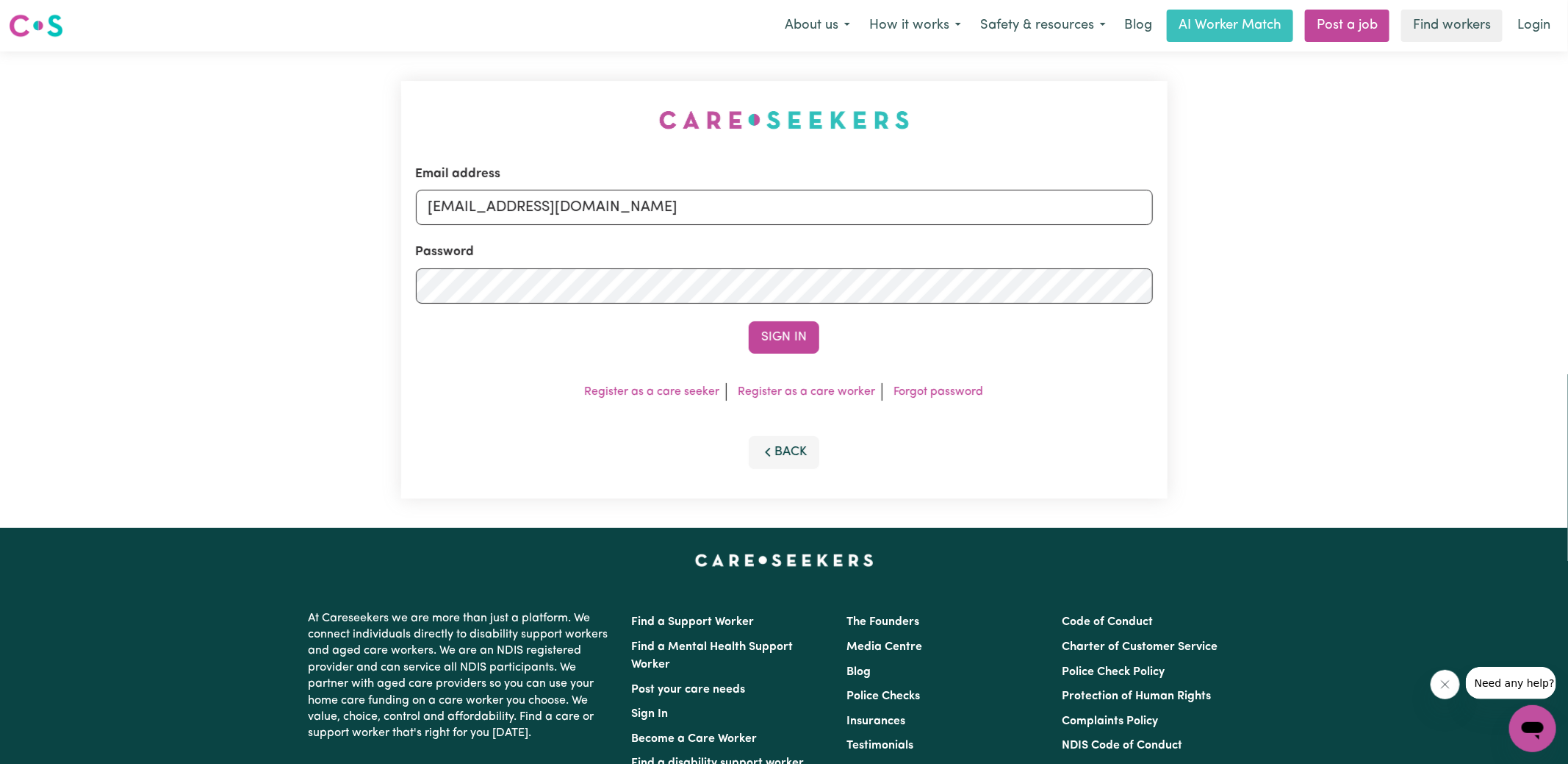
click at [556, 94] on div "Email address [EMAIL_ADDRESS][DOMAIN_NAME] Password Sign In Register as a care …" at bounding box center [784, 289] width 784 height 477
drag, startPoint x: 504, startPoint y: 205, endPoint x: 1478, endPoint y: 244, distance: 974.8
click at [1478, 244] on div "Email address [EMAIL_ADDRESS][DOMAIN_NAME] Password Sign In Register as a care …" at bounding box center [784, 289] width 1568 height 477
type input "[EMAIL_ADDRESS][PERSON_NAME][DOMAIN_NAME]"
click at [749, 321] on button "Sign In" at bounding box center [784, 337] width 70 height 33
